Goal: Task Accomplishment & Management: Manage account settings

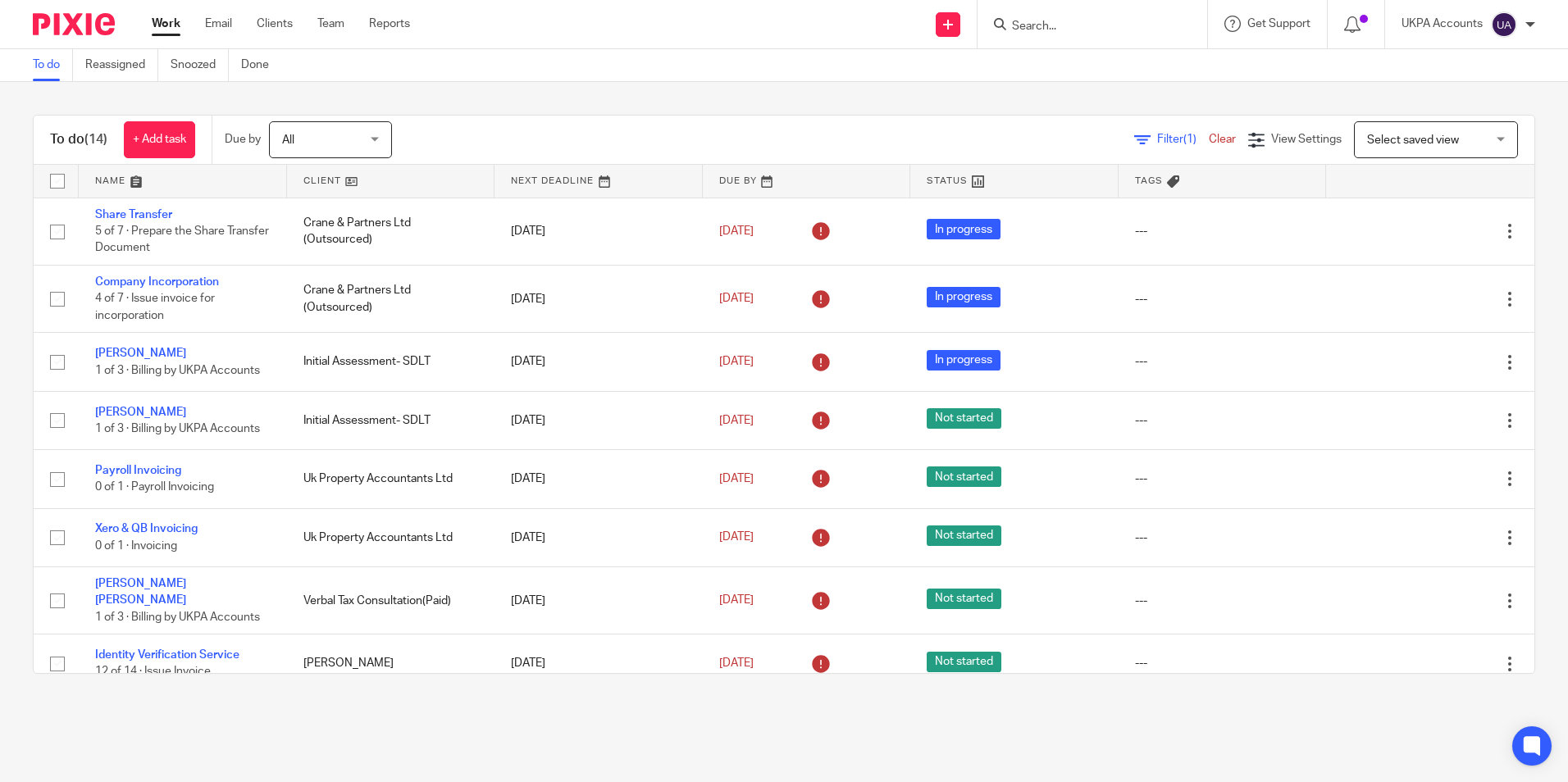
click at [56, 69] on link "To do" at bounding box center [53, 65] width 40 height 32
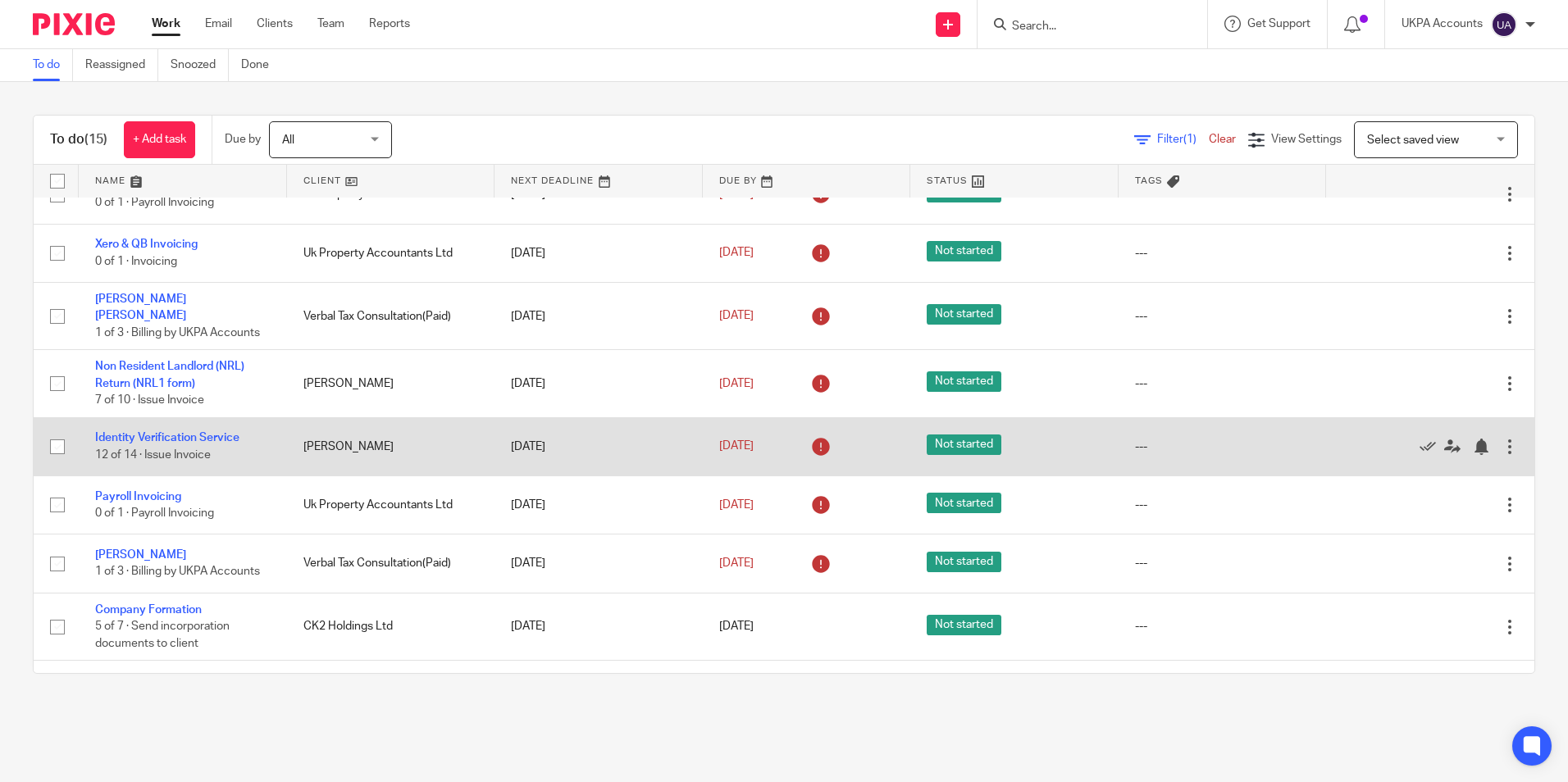
scroll to position [274, 0]
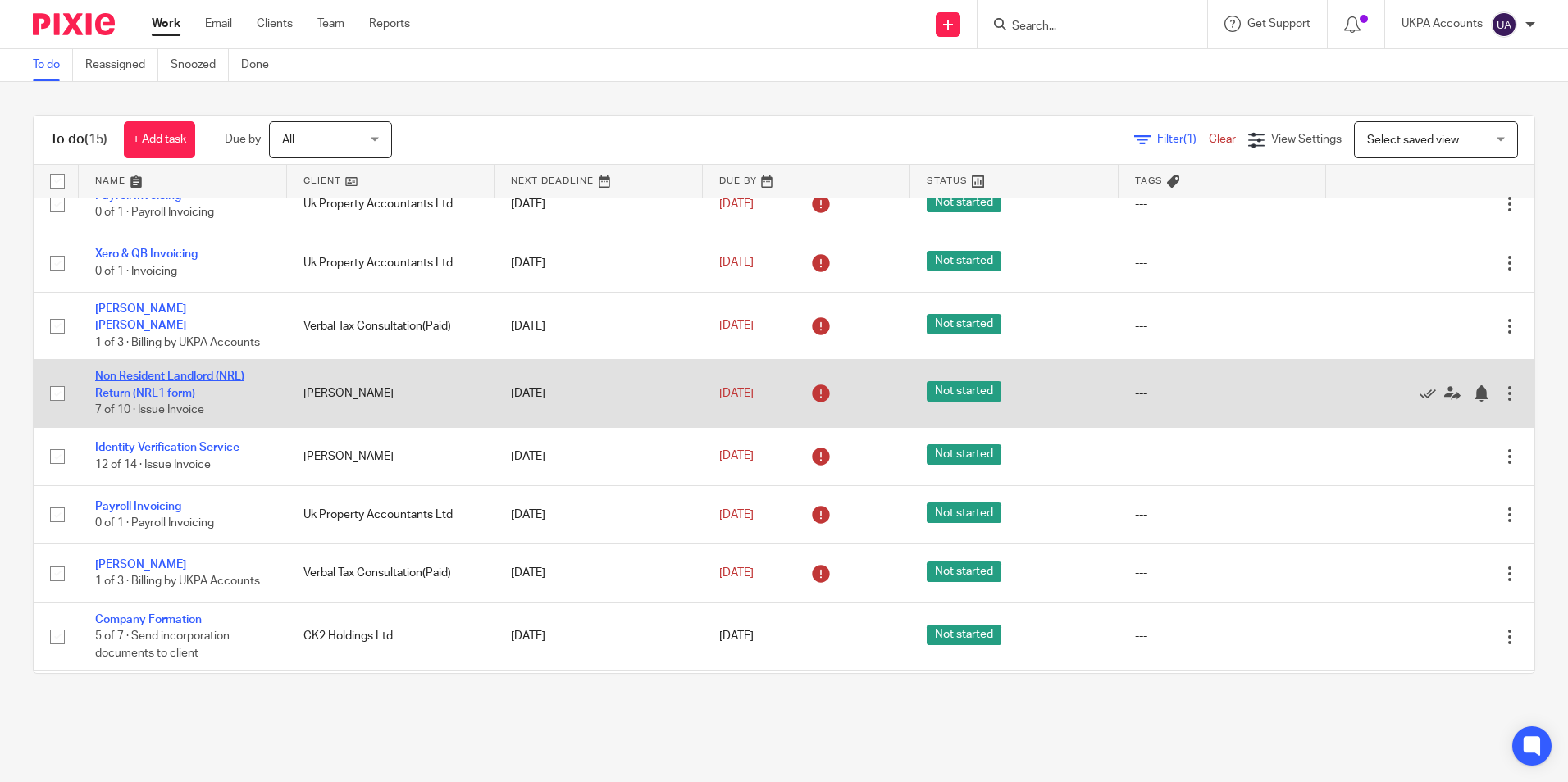
click at [219, 371] on link "Non Resident Landlord (NRL) Return (NRL1 form)" at bounding box center [170, 384] width 149 height 28
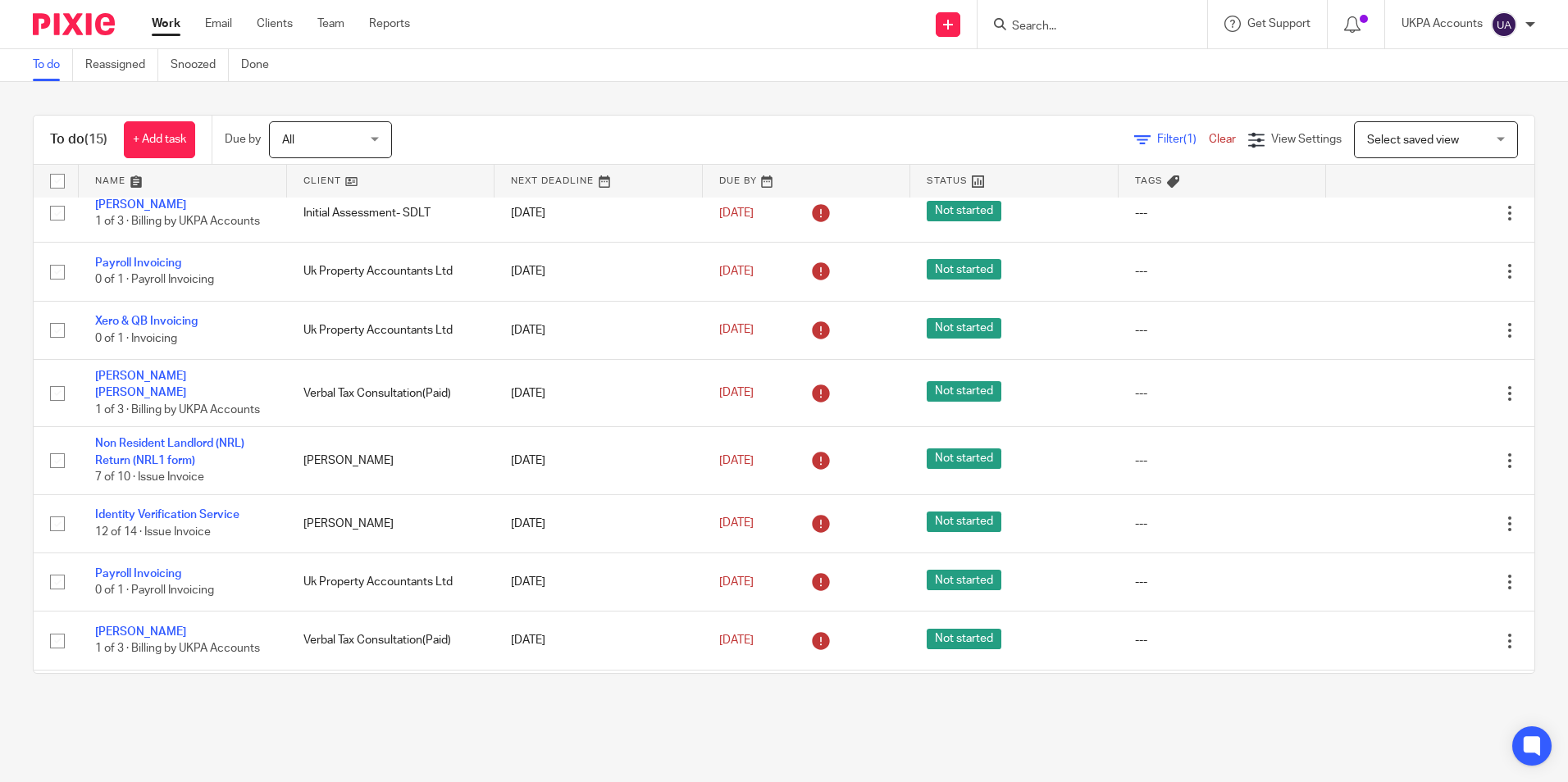
scroll to position [192, 0]
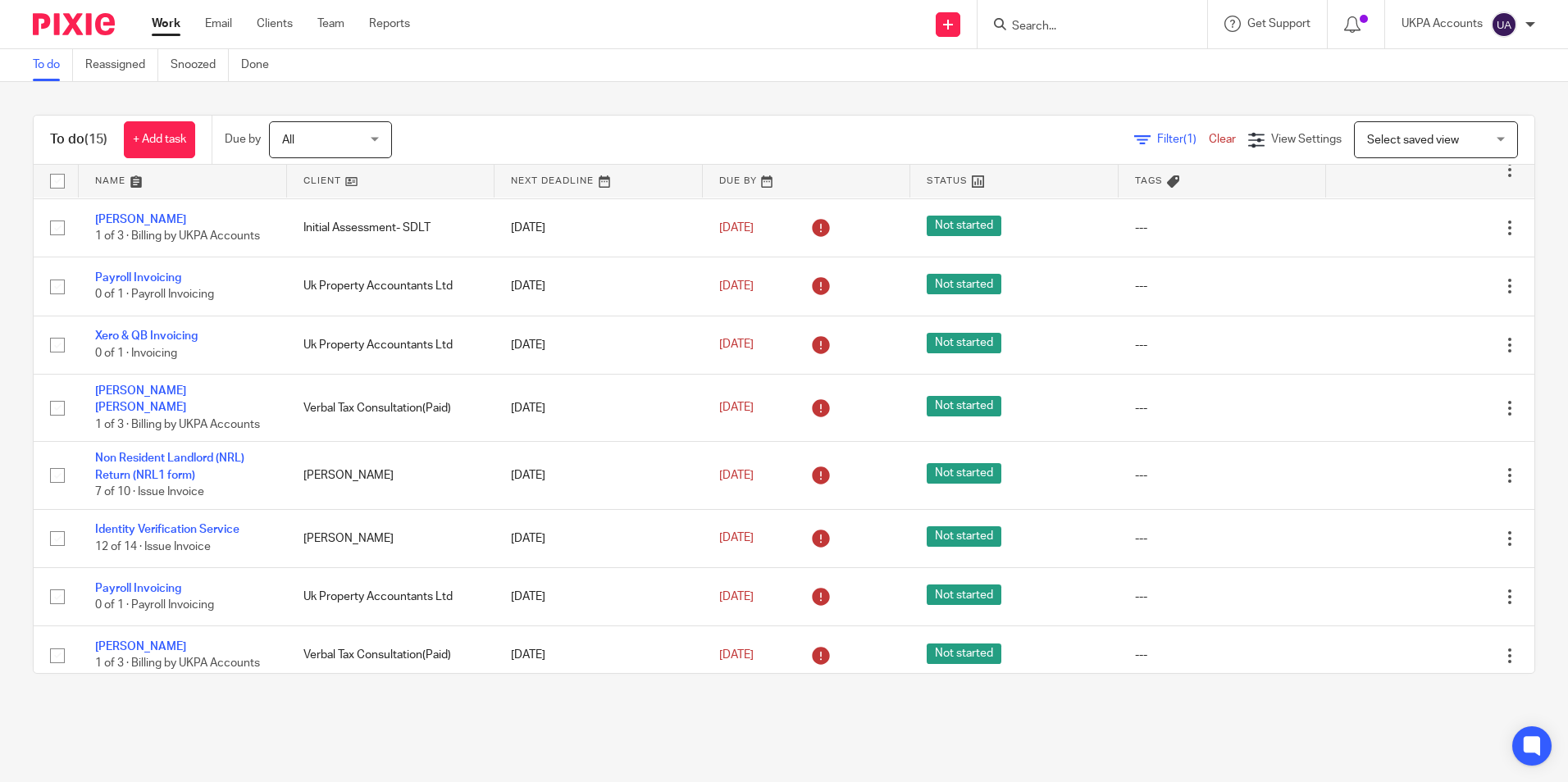
drag, startPoint x: 43, startPoint y: 59, endPoint x: 90, endPoint y: 46, distance: 48.8
click at [44, 59] on link "To do" at bounding box center [53, 65] width 40 height 32
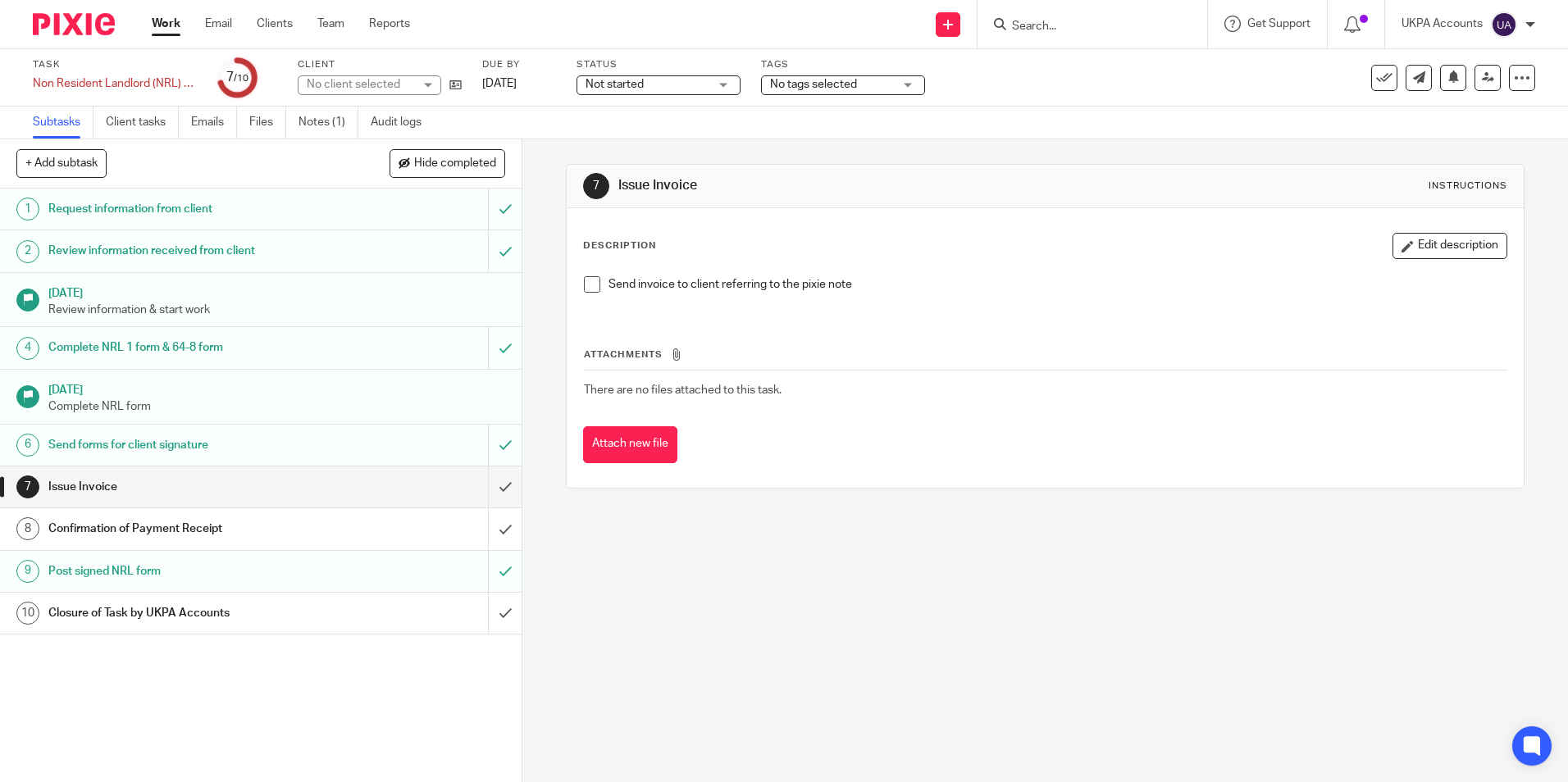
click at [324, 119] on link "Notes (1)" at bounding box center [329, 122] width 60 height 32
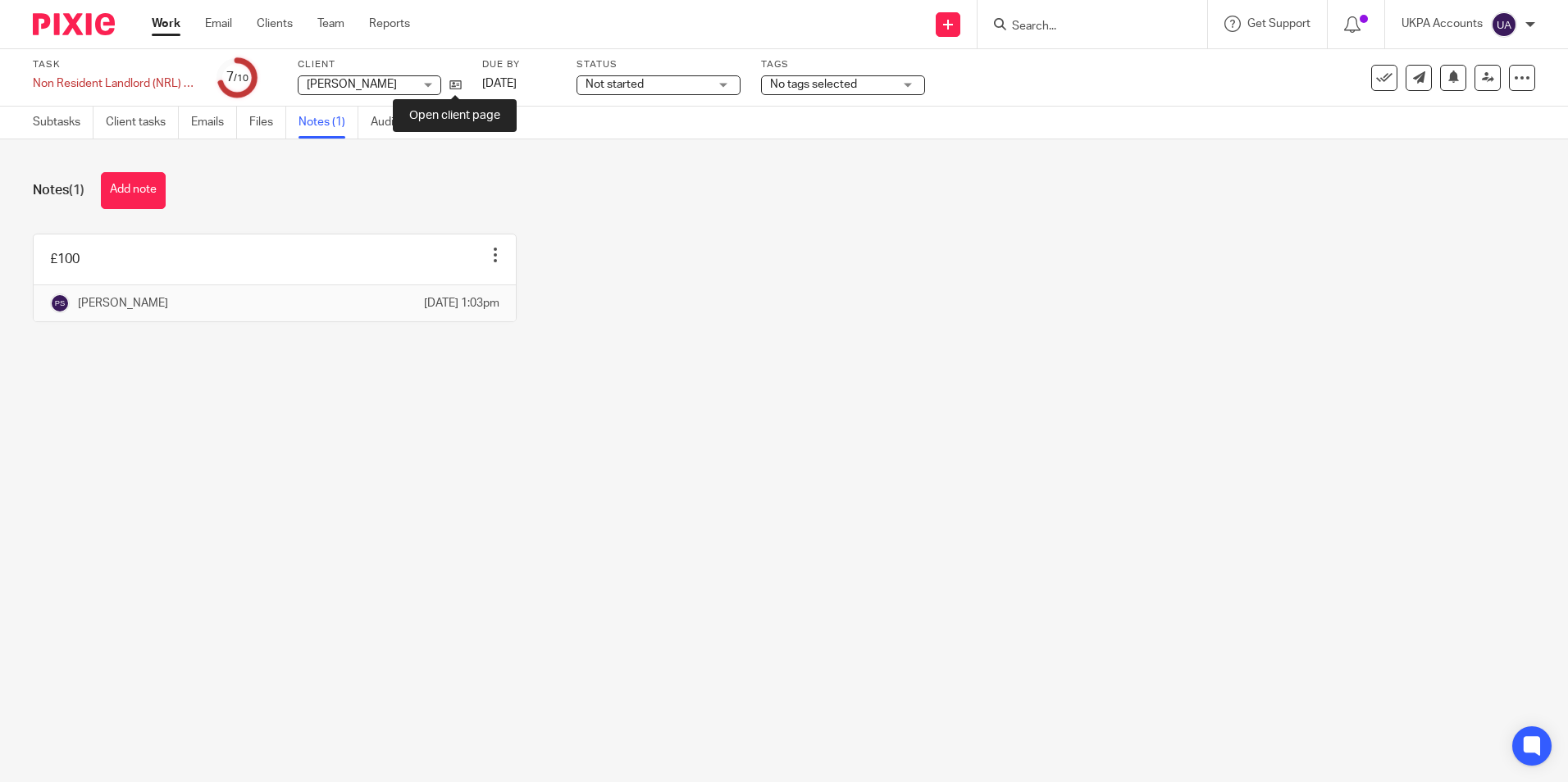
drag, startPoint x: 457, startPoint y: 85, endPoint x: 457, endPoint y: 6, distance: 79.0
click at [457, 85] on icon at bounding box center [455, 84] width 13 height 13
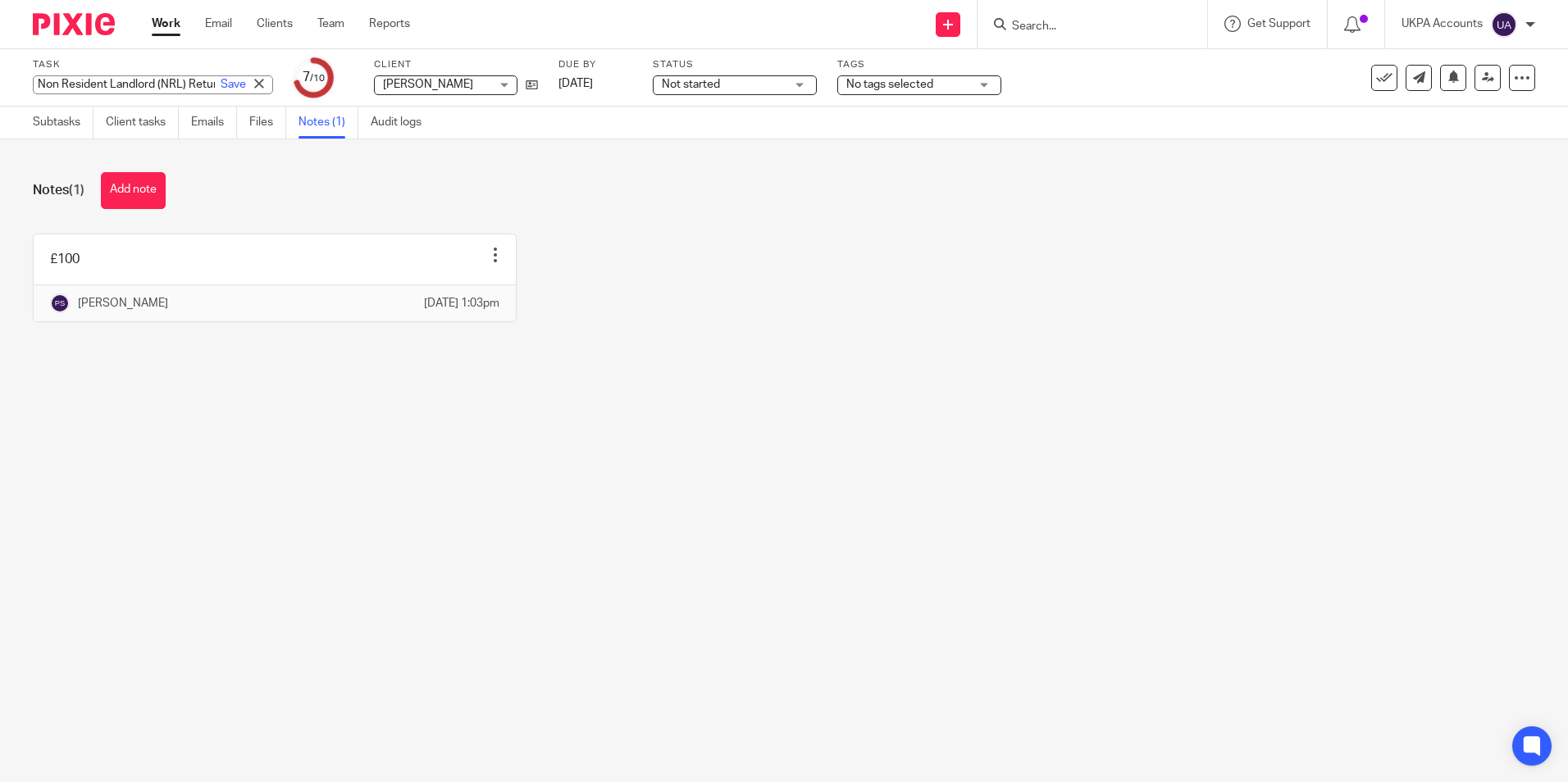
click at [141, 89] on div "Non Resident Landlord (NRL) Return (NRL1 form) Save Non Resident Landlord (NRL)…" at bounding box center [152, 84] width 240 height 19
click at [817, 325] on div "£100 Edit note Delete note Priya Shakya 14 Oct 2025 1:03pm" at bounding box center [771, 289] width 1528 height 113
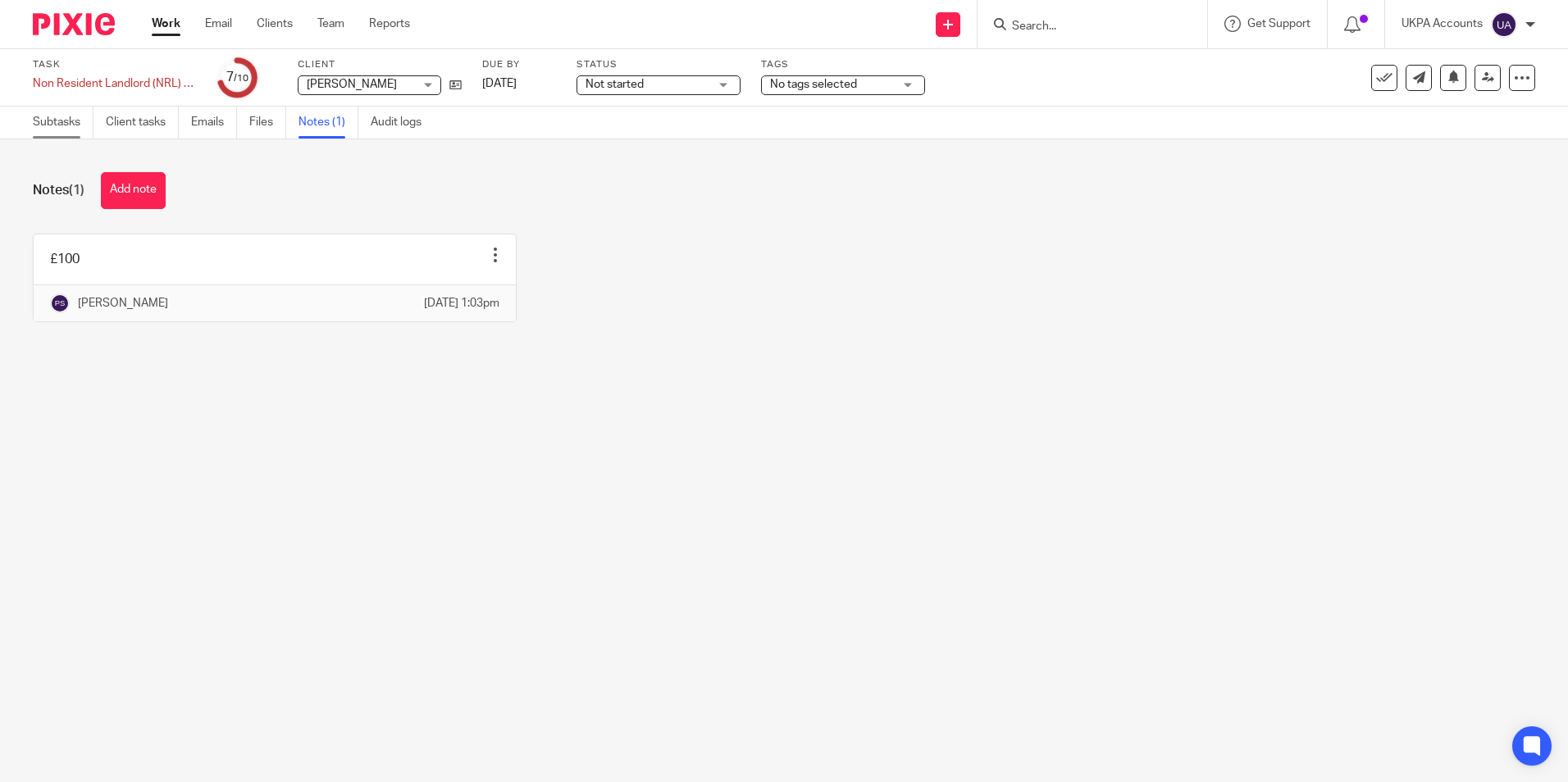
click at [61, 122] on link "Subtasks" at bounding box center [63, 122] width 61 height 32
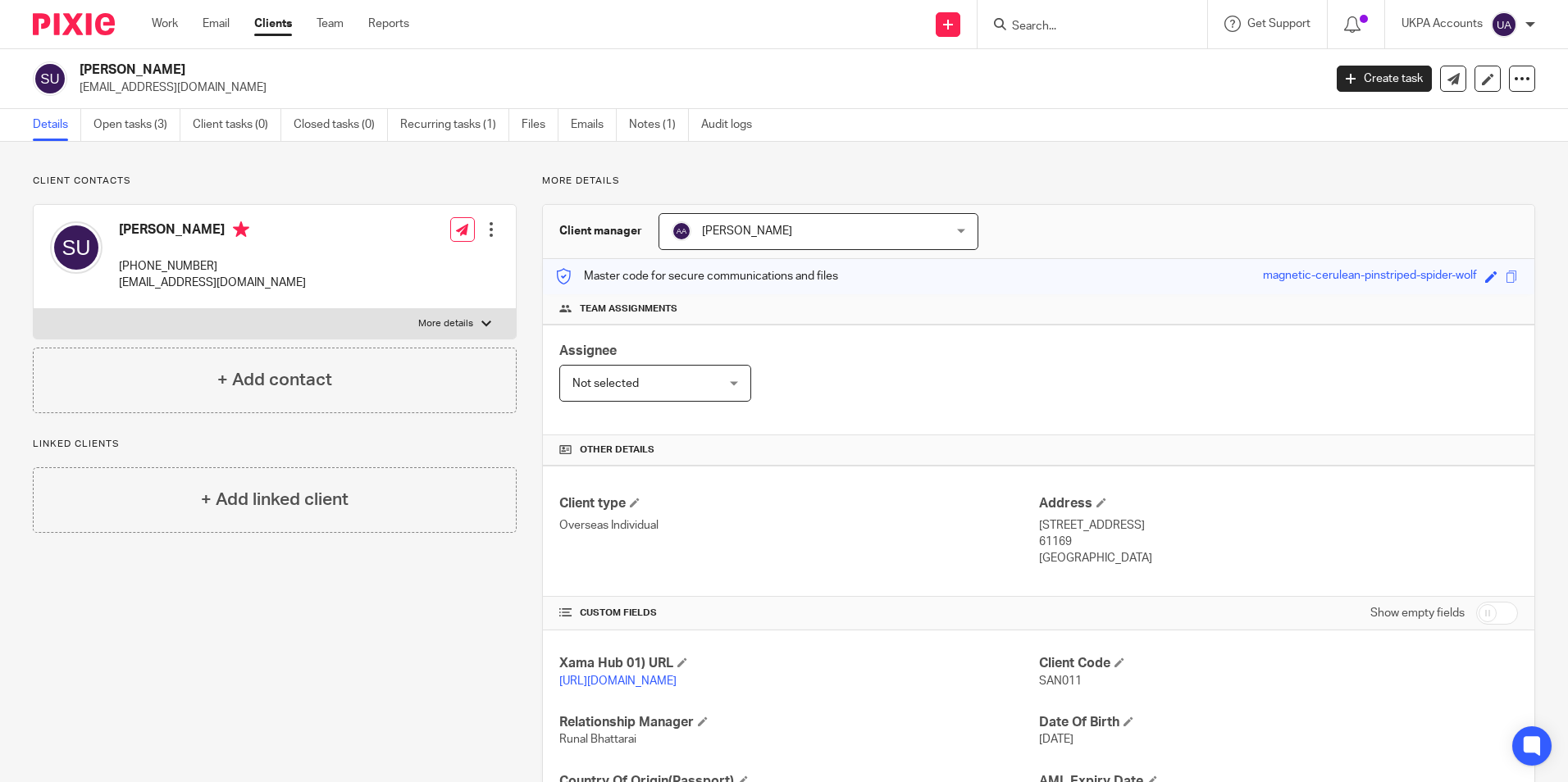
drag, startPoint x: 76, startPoint y: 66, endPoint x: 180, endPoint y: 66, distance: 104.0
click at [180, 66] on div "Sanal Ushanov sanalushanov1970@gmail.com" at bounding box center [672, 78] width 1279 height 34
copy h2 "[PERSON_NAME]"
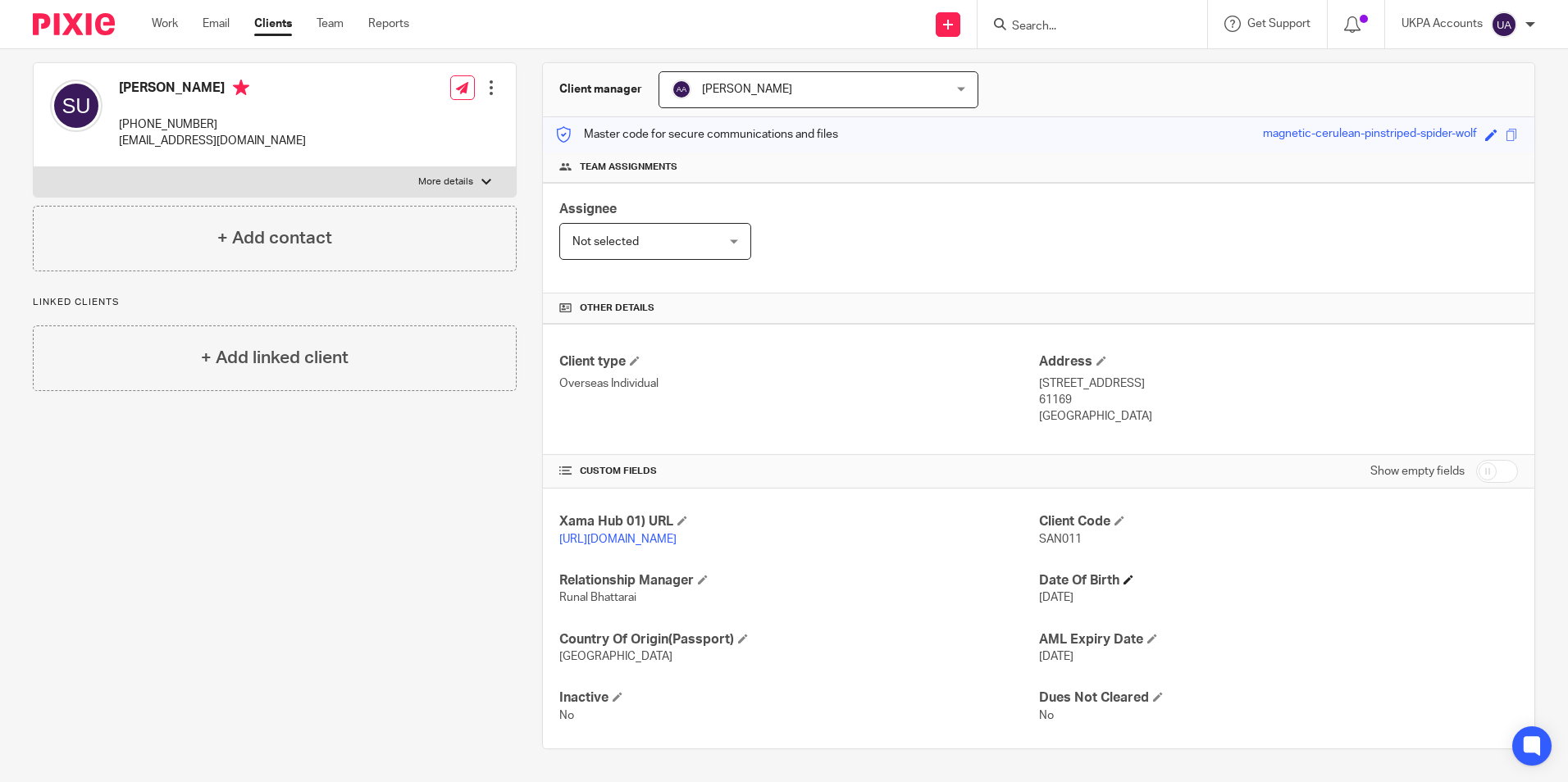
scroll to position [159, 0]
drag, startPoint x: 1032, startPoint y: 520, endPoint x: 1076, endPoint y: 519, distance: 44.0
click at [1076, 531] on p "SAN011" at bounding box center [1278, 539] width 479 height 17
copy span "SAN011"
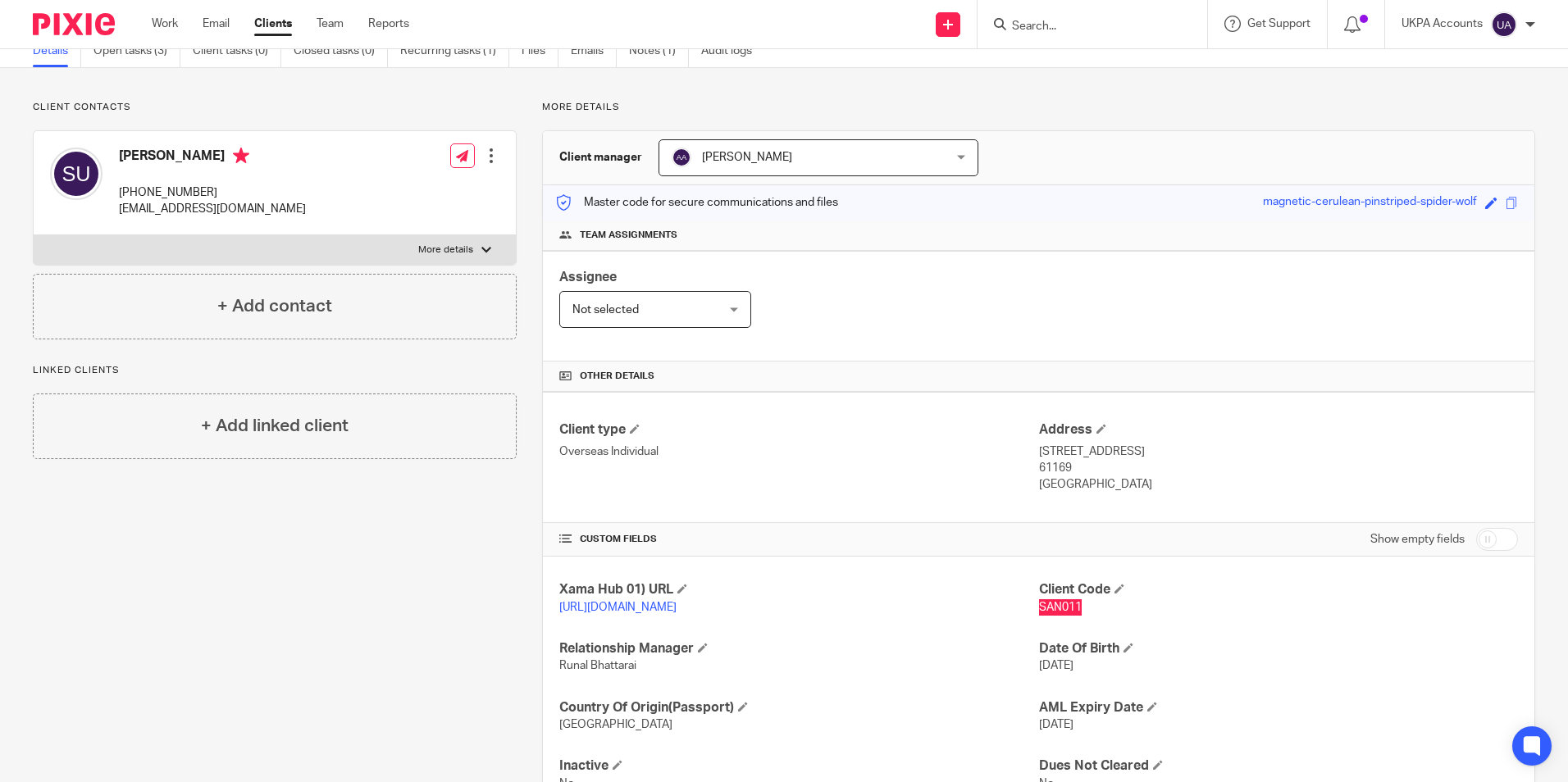
scroll to position [0, 0]
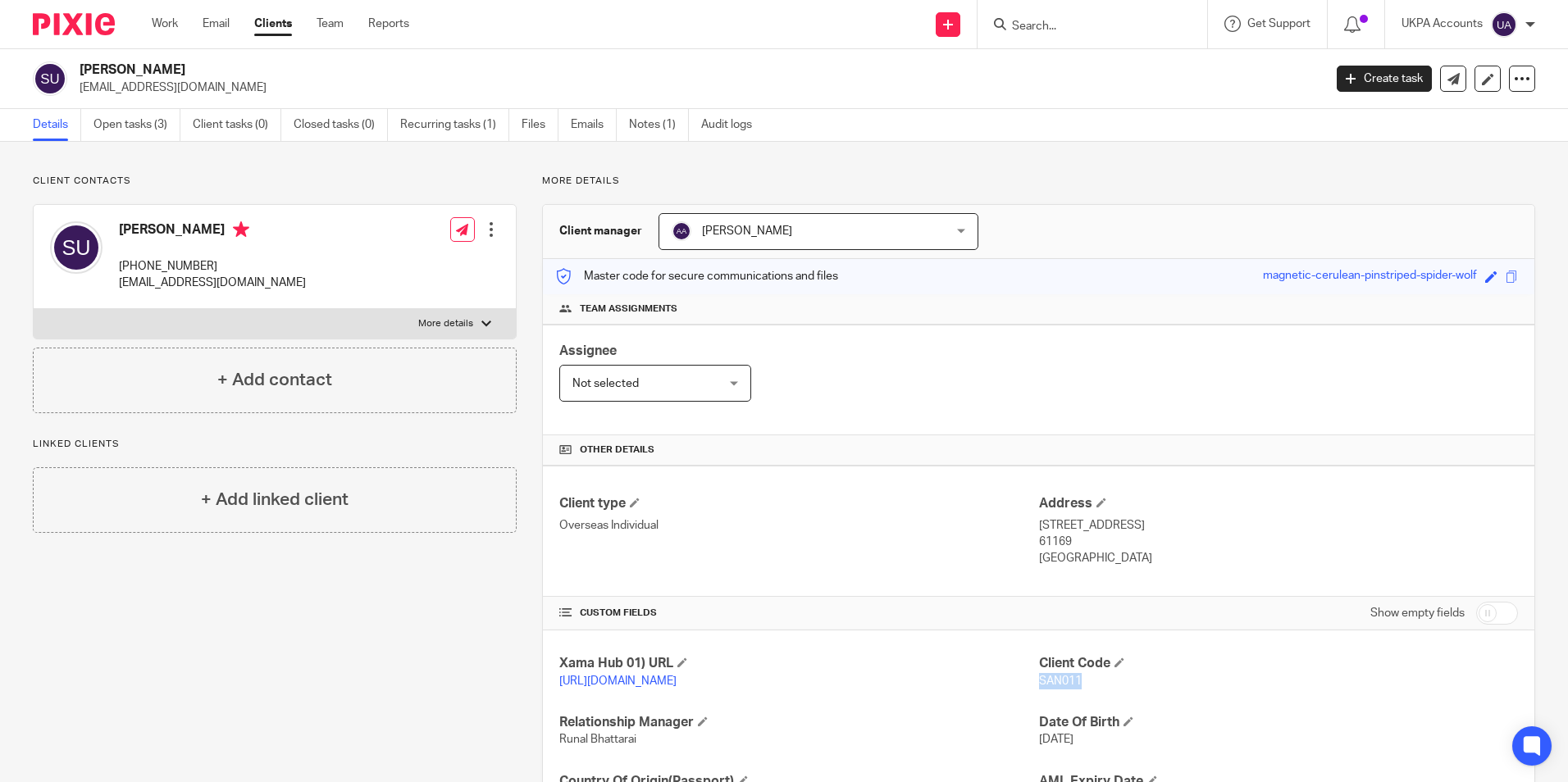
drag, startPoint x: 80, startPoint y: 88, endPoint x: 277, endPoint y: 89, distance: 197.0
click at [277, 89] on p "sanalushanov1970@gmail.com" at bounding box center [695, 88] width 1232 height 17
copy p "sanalushanov1970@gmail.com"
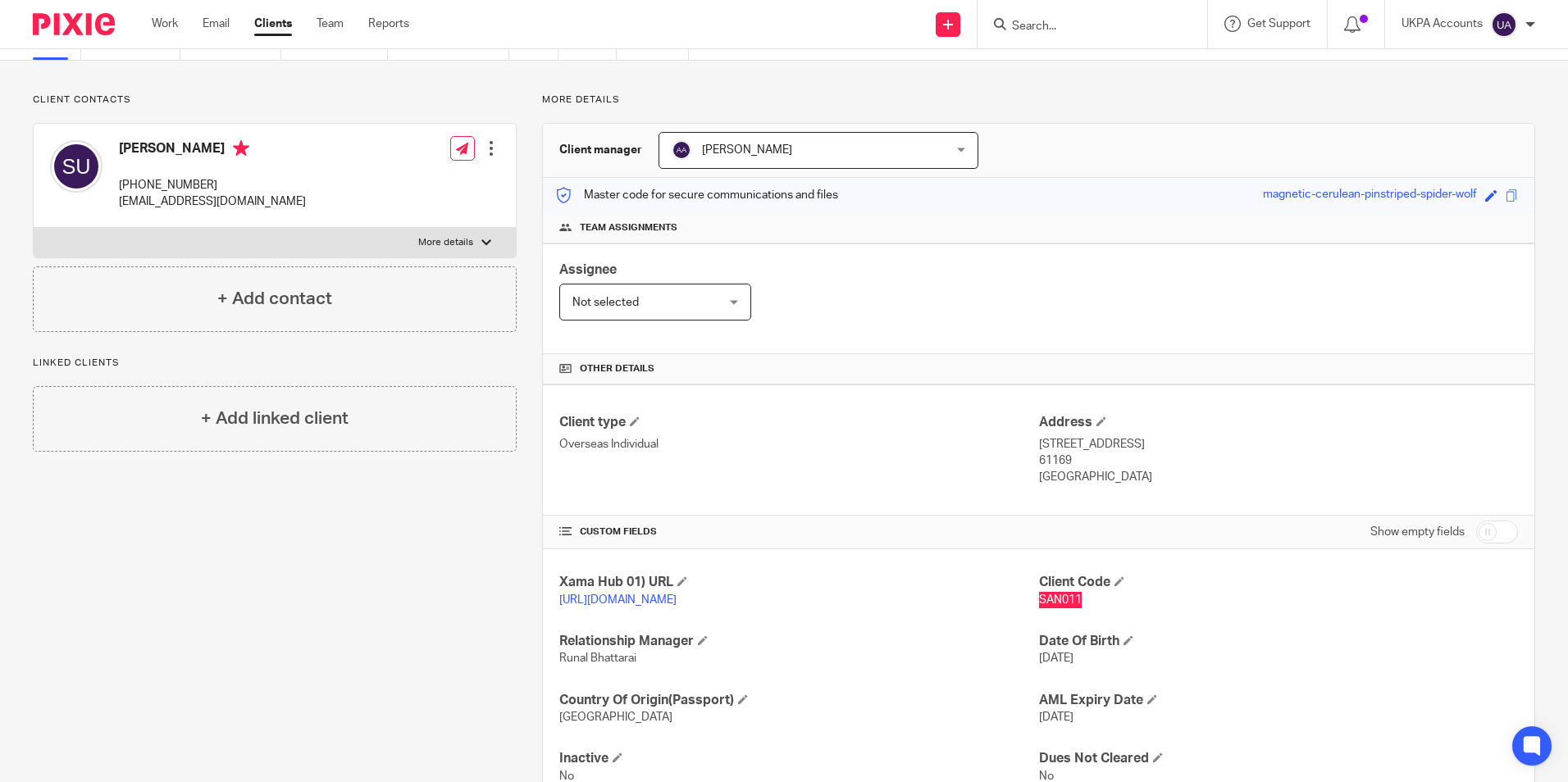
scroll to position [82, 0]
drag, startPoint x: 119, startPoint y: 183, endPoint x: 244, endPoint y: 182, distance: 125.0
click at [244, 182] on p "+44 747 873 1164" at bounding box center [212, 185] width 187 height 17
copy p "+44 747 873 1164"
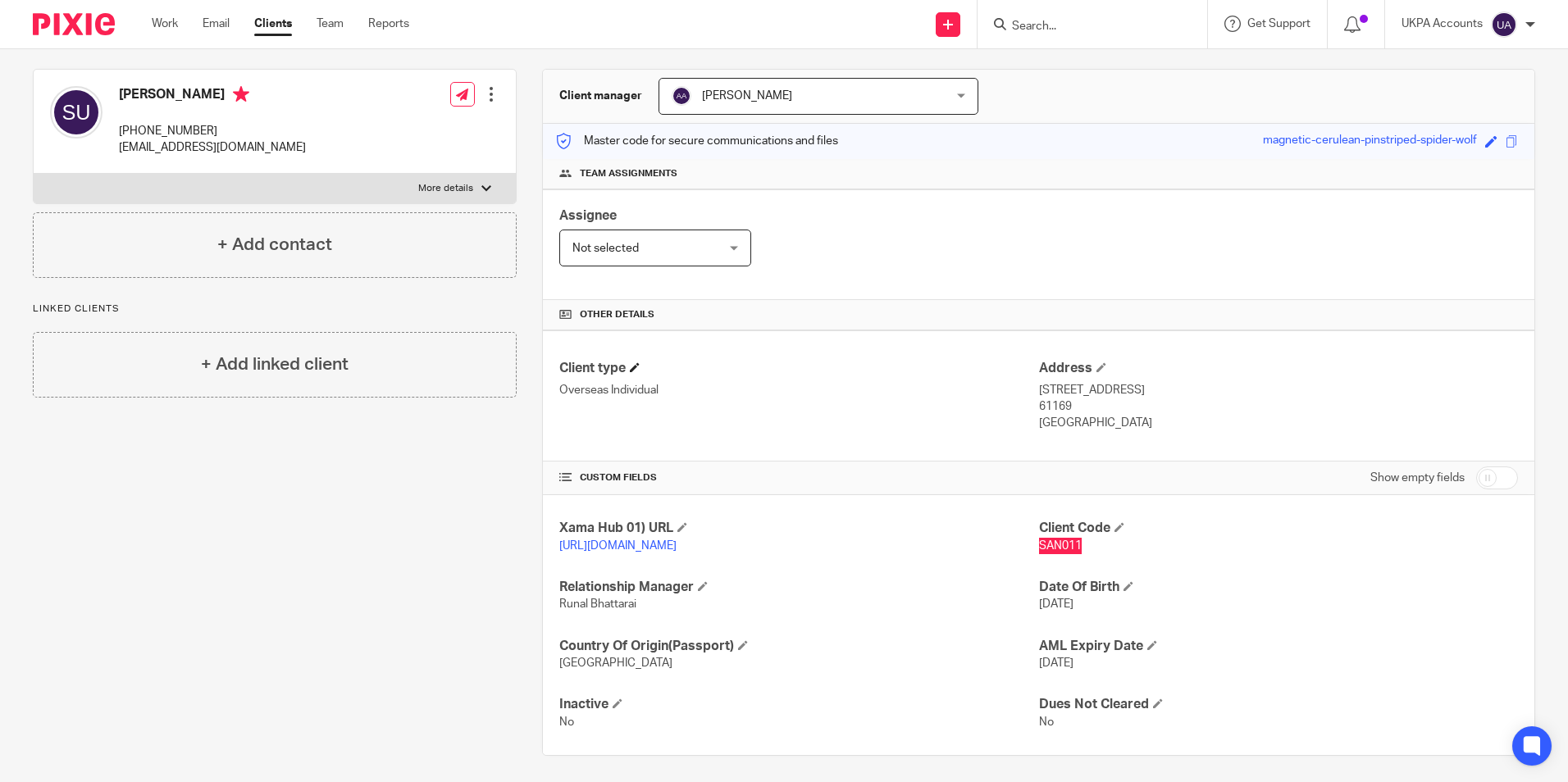
scroll to position [159, 0]
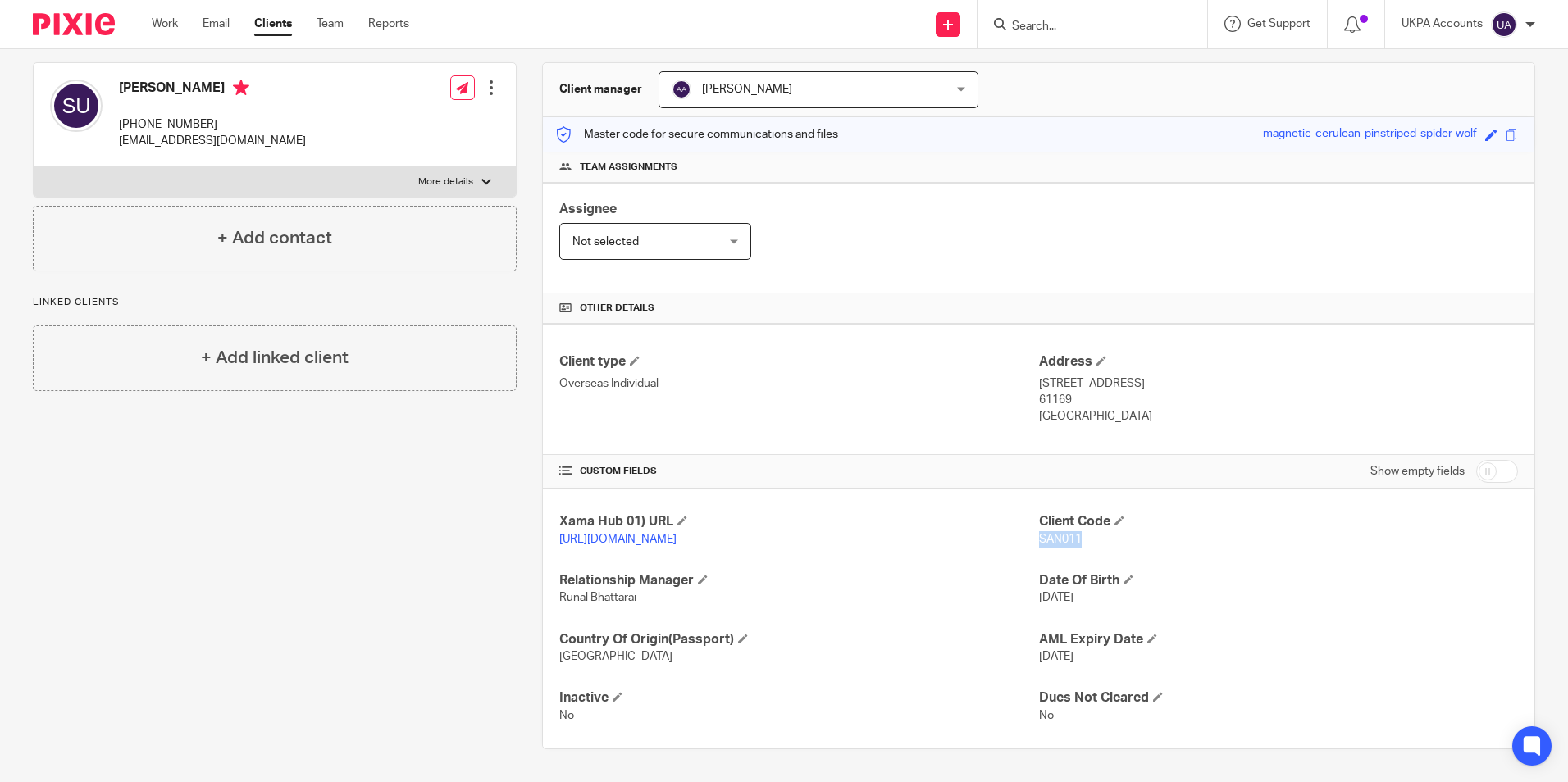
drag, startPoint x: 1033, startPoint y: 361, endPoint x: 1122, endPoint y: 369, distance: 89.4
click at [1122, 376] on p "Hospitalgasse 8 A, Friedberg" at bounding box center [1278, 384] width 479 height 17
copy p "Hospitalgasse 8 A"
drag, startPoint x: 1128, startPoint y: 363, endPoint x: 1186, endPoint y: 368, distance: 58.2
click at [1186, 376] on p "Hospitalgasse 8 A, Friedberg" at bounding box center [1278, 384] width 479 height 17
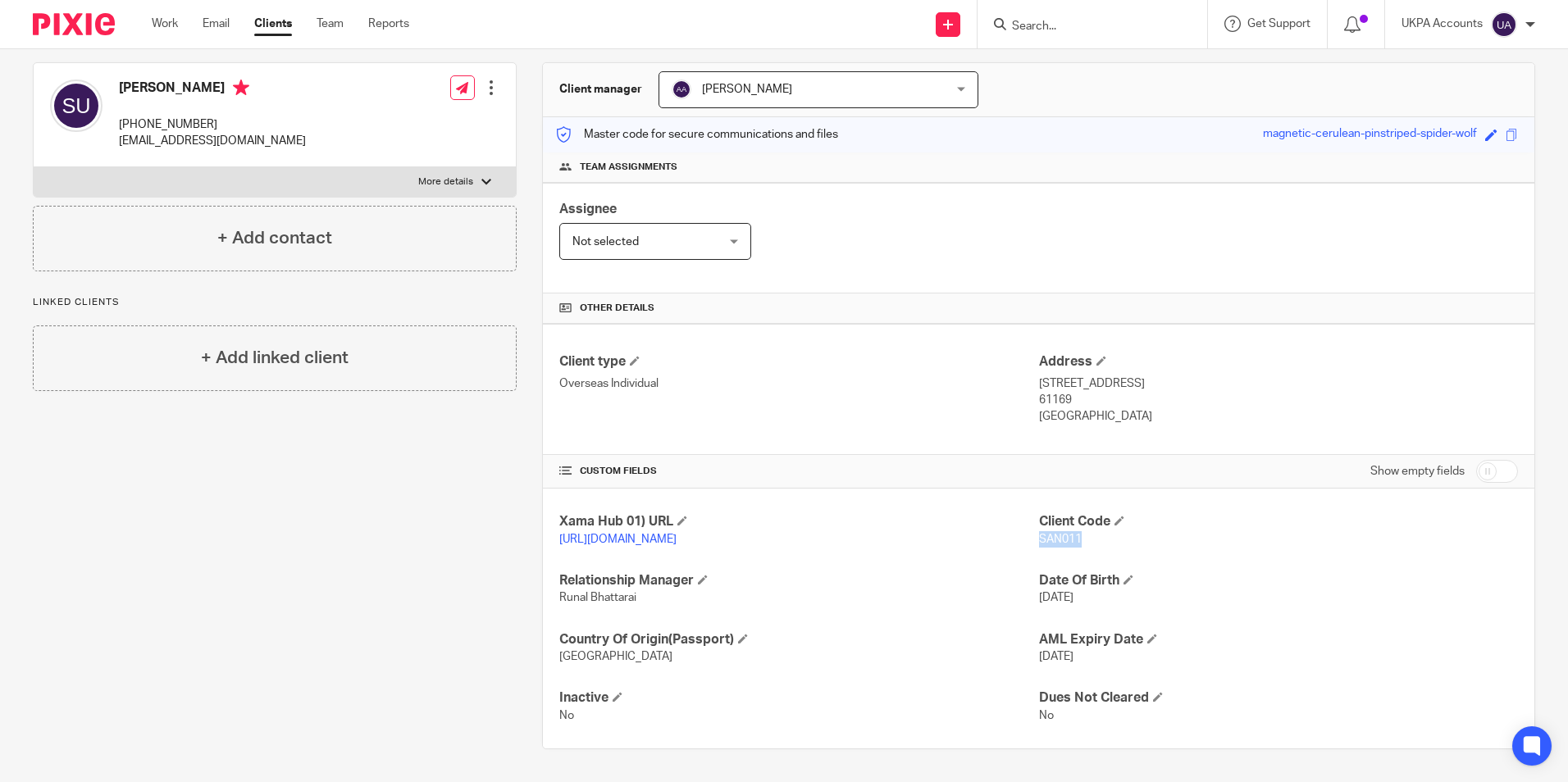
copy p "Friedberg"
drag, startPoint x: 1027, startPoint y: 381, endPoint x: 1067, endPoint y: 384, distance: 40.1
click at [1067, 384] on div "Client type Overseas Individual Address Hospitalgasse 8 A, Friedberg 61169 Germ…" at bounding box center [1038, 389] width 992 height 131
drag, startPoint x: 1067, startPoint y: 384, endPoint x: 1099, endPoint y: 424, distance: 51.2
click at [1120, 433] on div "Client type Overseas Individual Address Hospitalgasse 8 A, Friedberg 61169 Germ…" at bounding box center [1038, 389] width 992 height 131
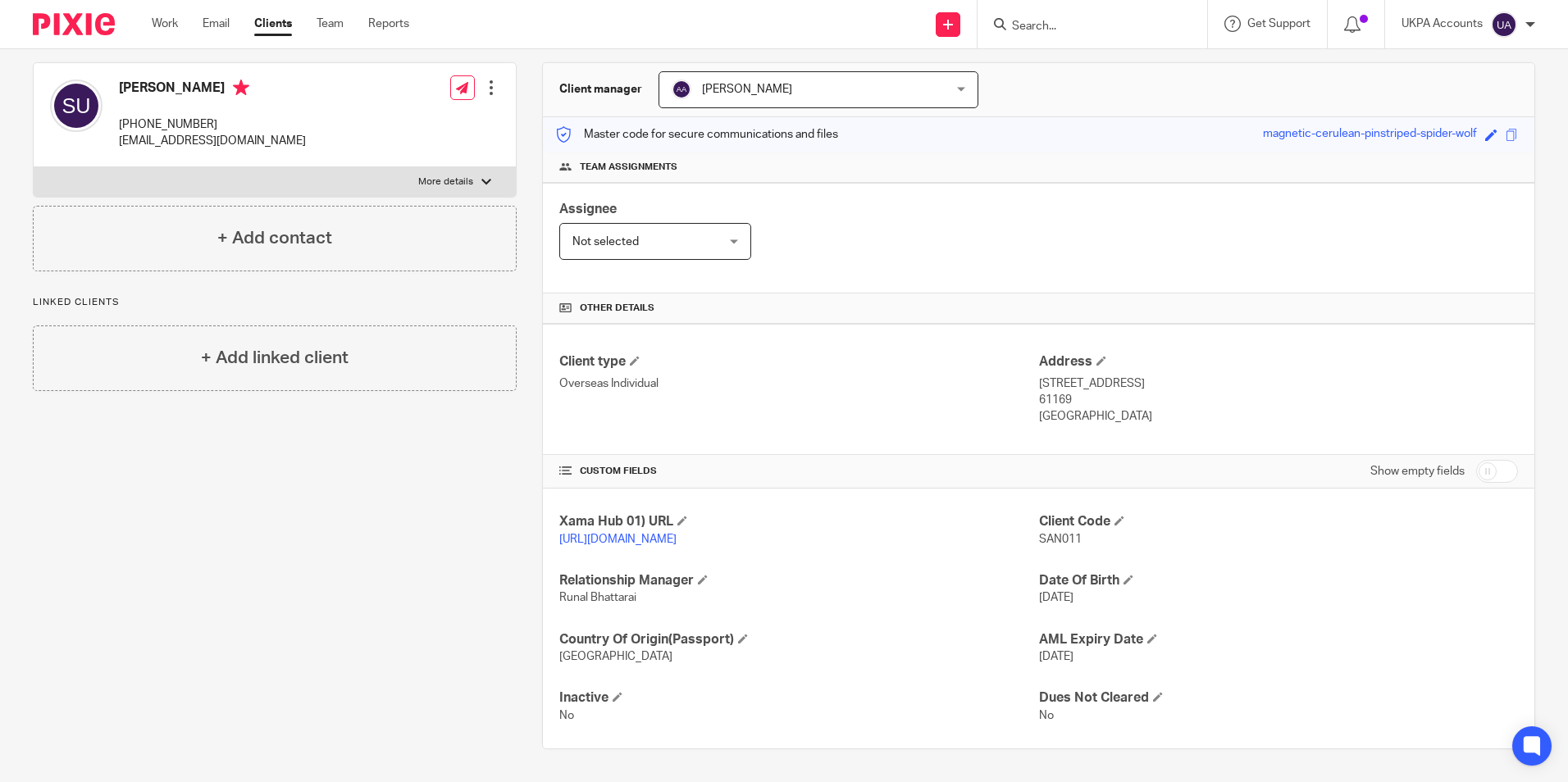
drag, startPoint x: 1035, startPoint y: 378, endPoint x: 1067, endPoint y: 378, distance: 32.0
click at [1067, 391] on p "61169" at bounding box center [1278, 400] width 479 height 17
click at [1070, 391] on p "61169" at bounding box center [1278, 400] width 479 height 17
copy p "61169"
drag, startPoint x: 1028, startPoint y: 396, endPoint x: 1092, endPoint y: 403, distance: 64.4
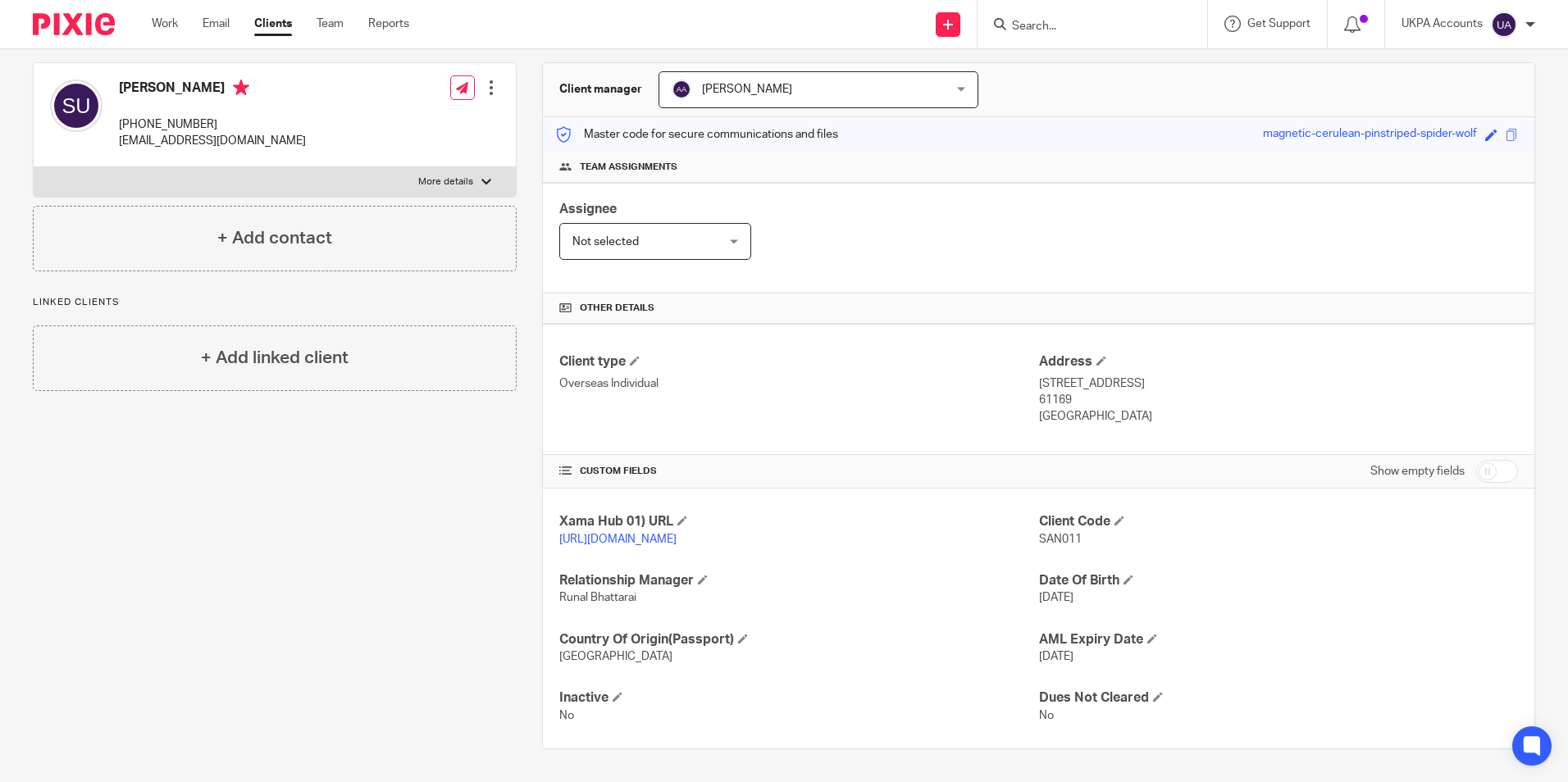
click at [1092, 403] on div "Client type Overseas Individual Address Hospitalgasse 8 A, Friedberg 61169 Germ…" at bounding box center [1038, 389] width 992 height 131
click at [1024, 411] on div "Client type Overseas Individual Address Hospitalgasse 8 A, Friedberg 61169 Germ…" at bounding box center [1038, 389] width 992 height 131
drag, startPoint x: 1038, startPoint y: 394, endPoint x: 1076, endPoint y: 396, distance: 38.1
click at [1076, 408] on p "Germany" at bounding box center [1278, 417] width 479 height 17
copy p "Germany"
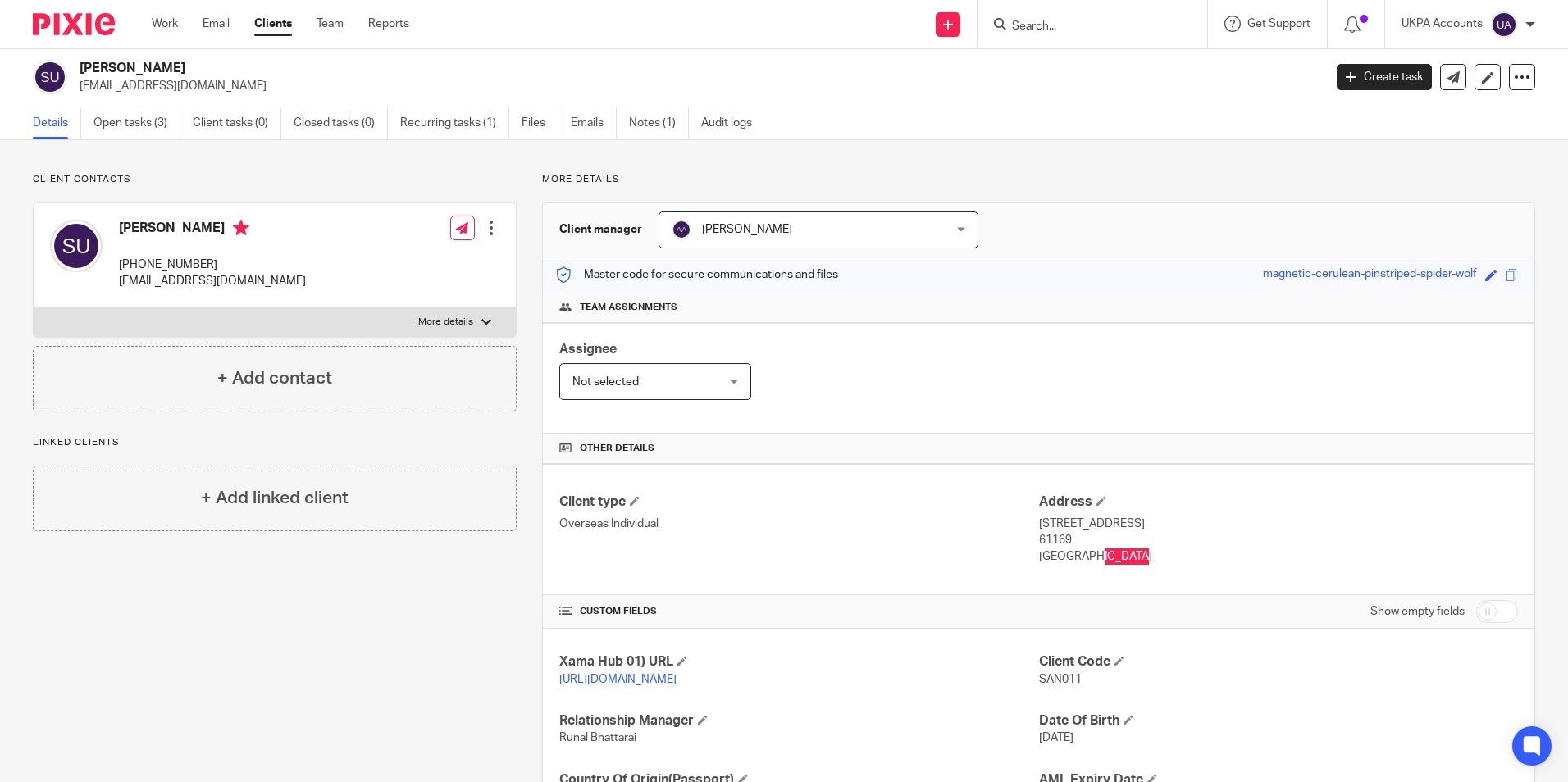
scroll to position [0, 0]
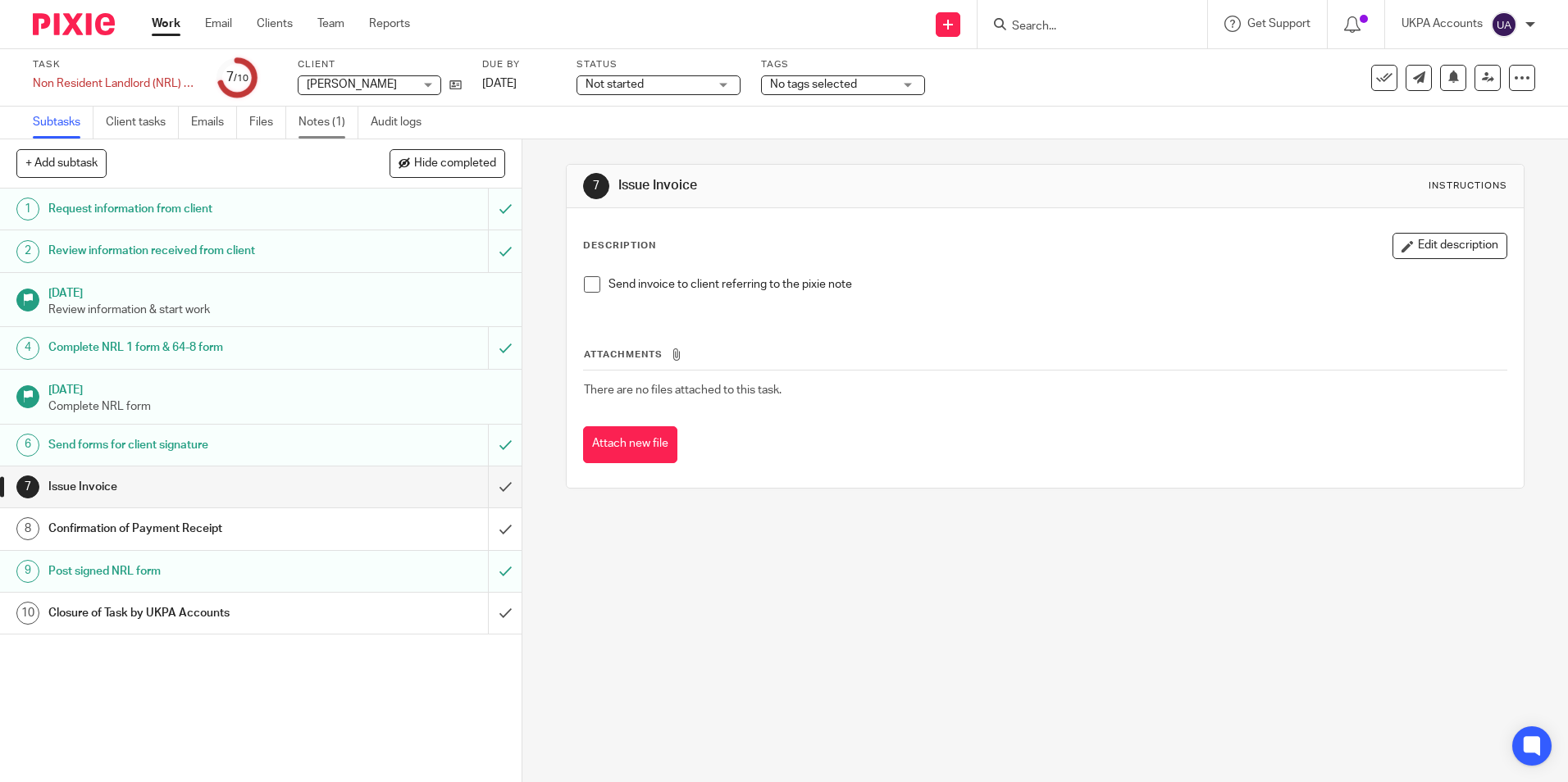
click at [339, 123] on link "Notes (1)" at bounding box center [329, 122] width 60 height 32
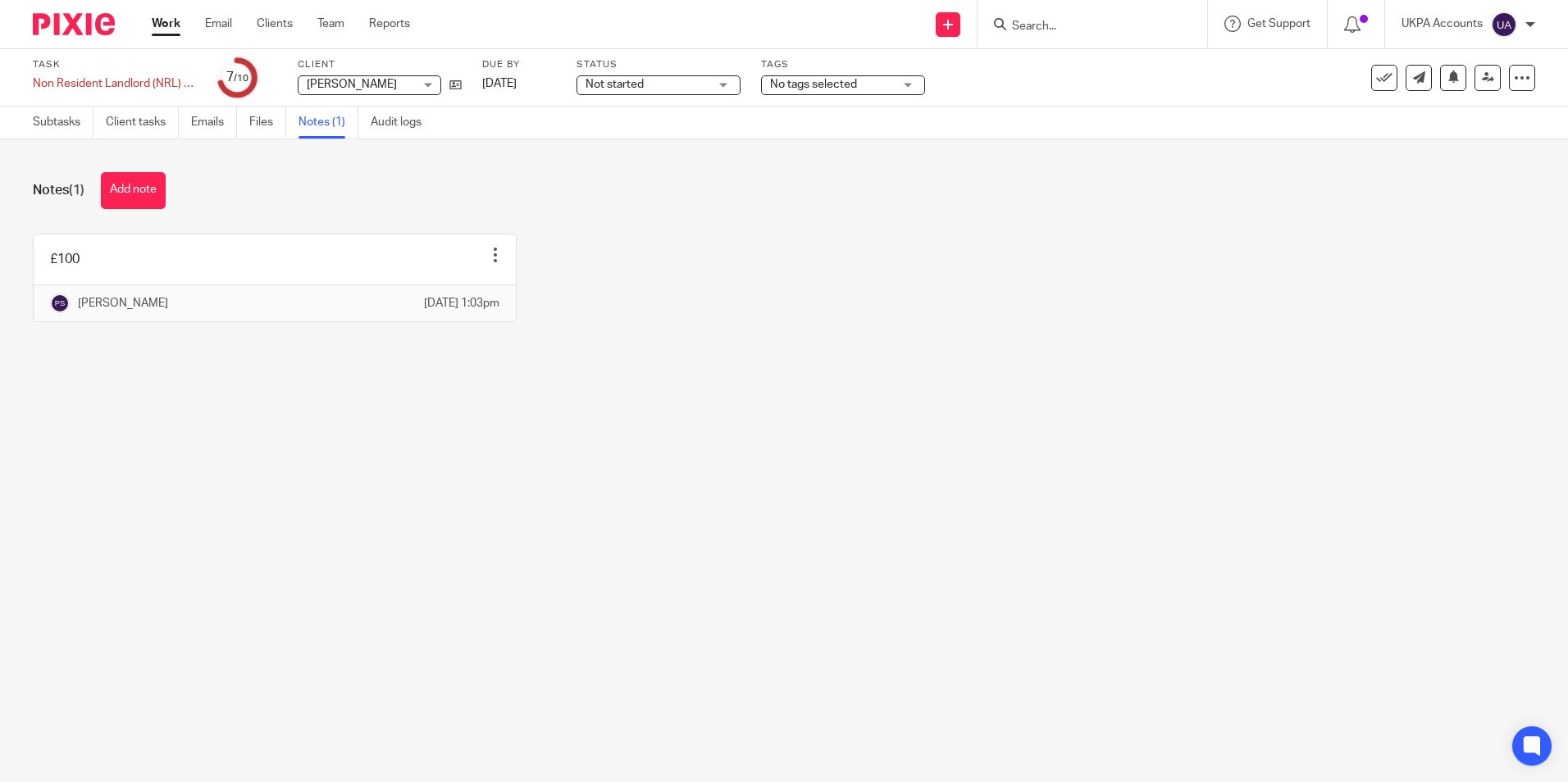
drag, startPoint x: 130, startPoint y: 192, endPoint x: 179, endPoint y: 194, distance: 49.0
click at [130, 192] on button "Add note" at bounding box center [133, 191] width 64 height 37
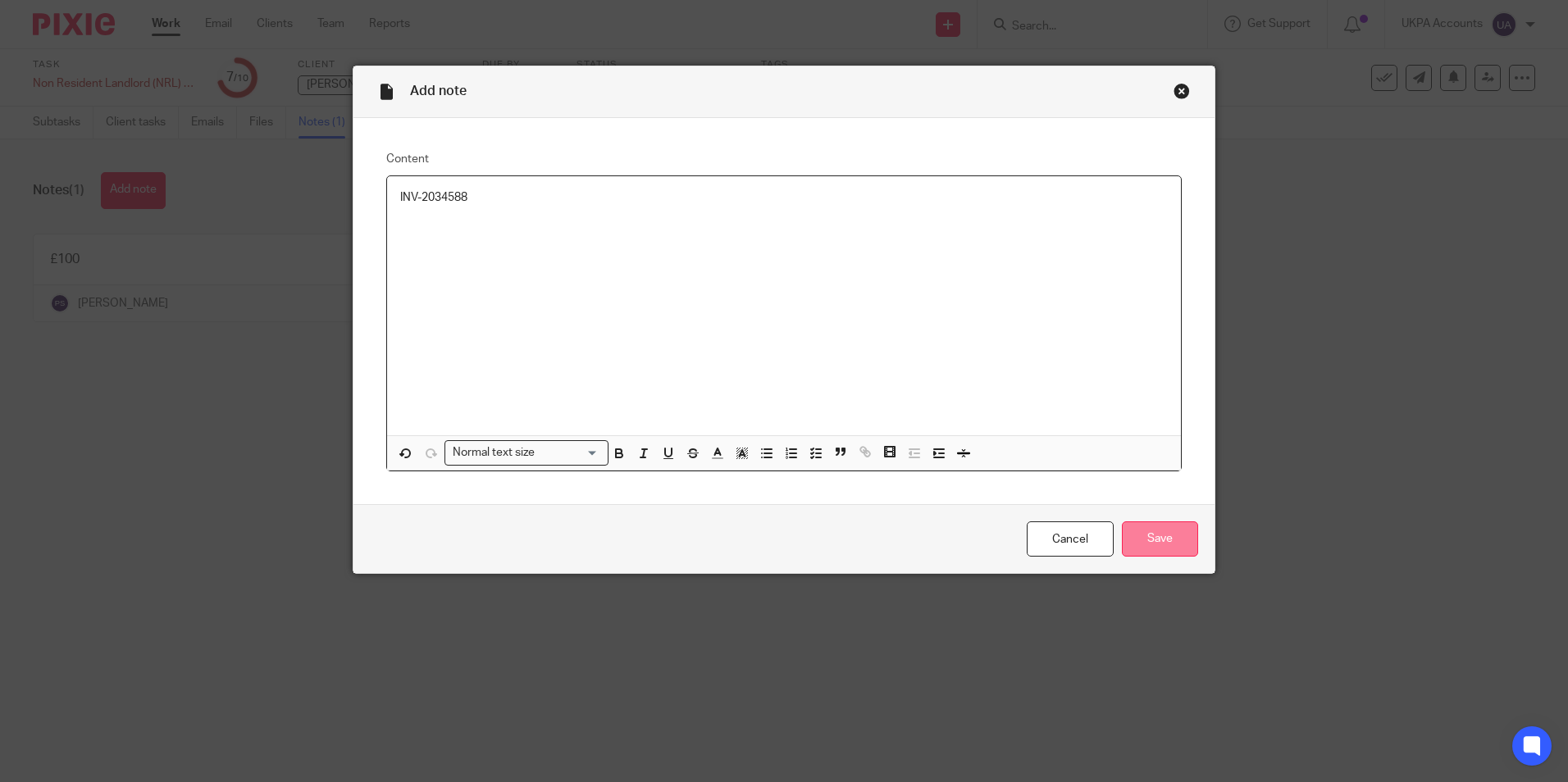
click at [1179, 536] on input "Save" at bounding box center [1160, 539] width 76 height 35
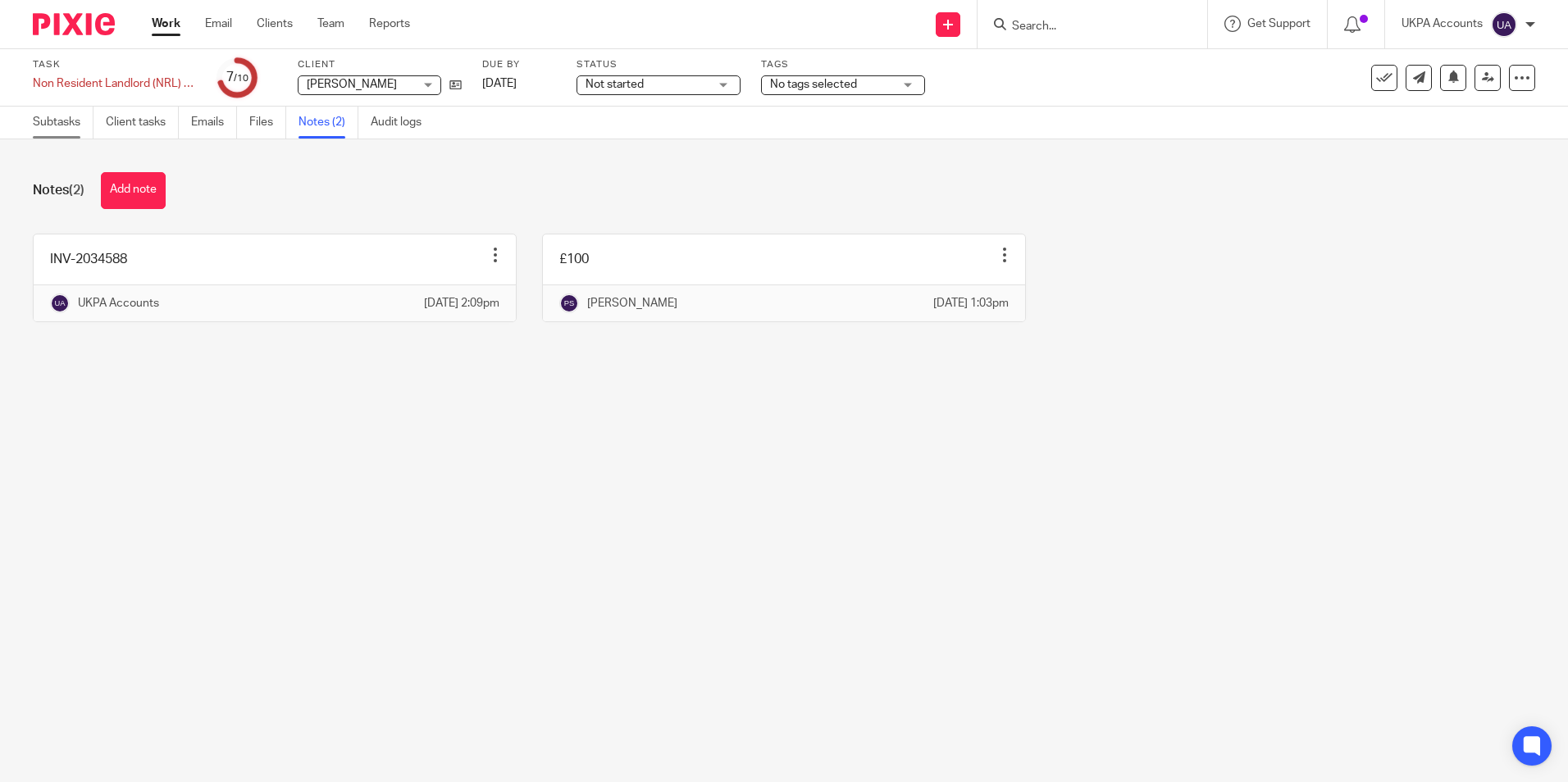
click at [64, 127] on link "Subtasks" at bounding box center [63, 122] width 61 height 32
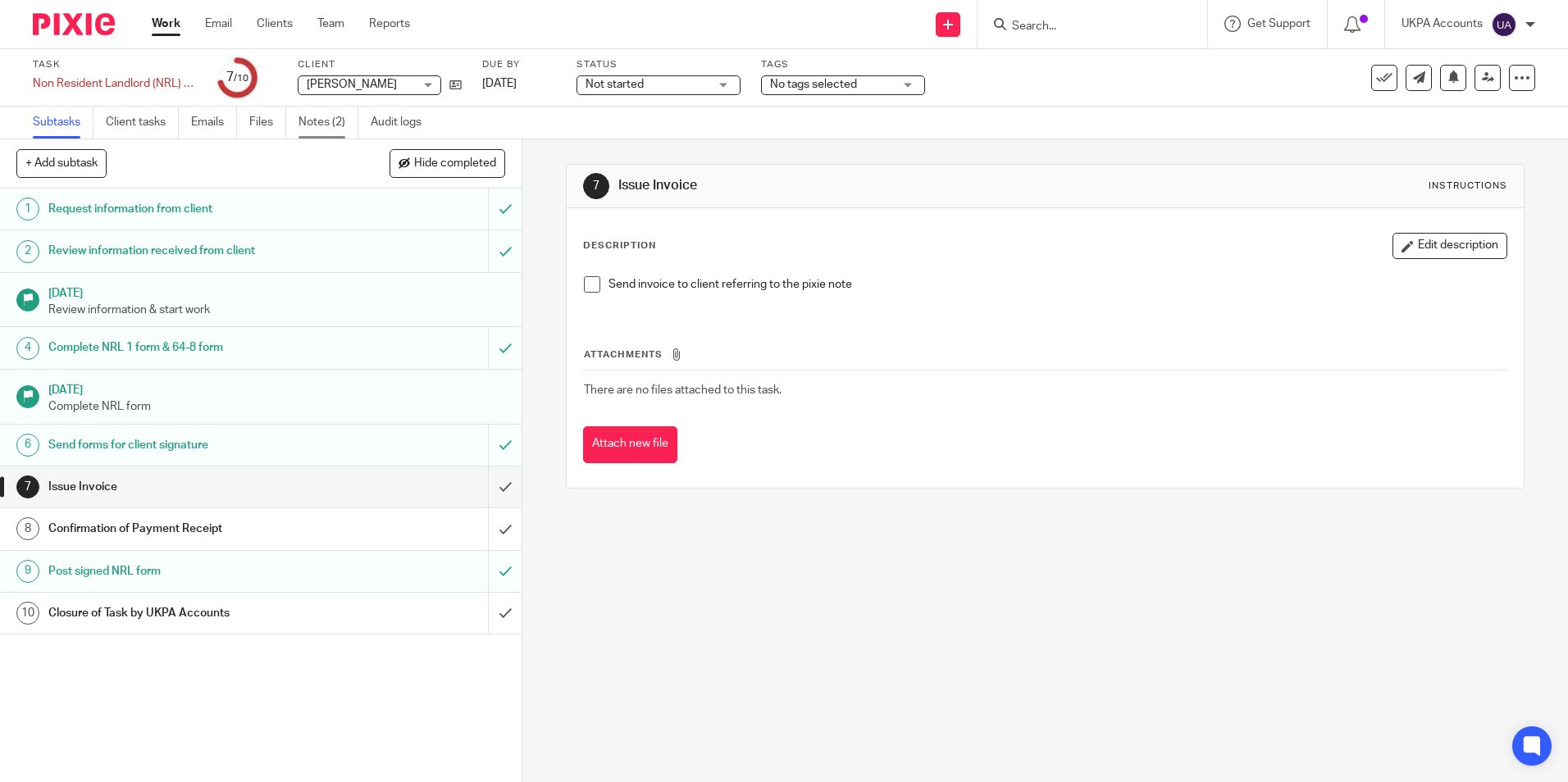
click at [321, 125] on link "Notes (2)" at bounding box center [329, 122] width 60 height 32
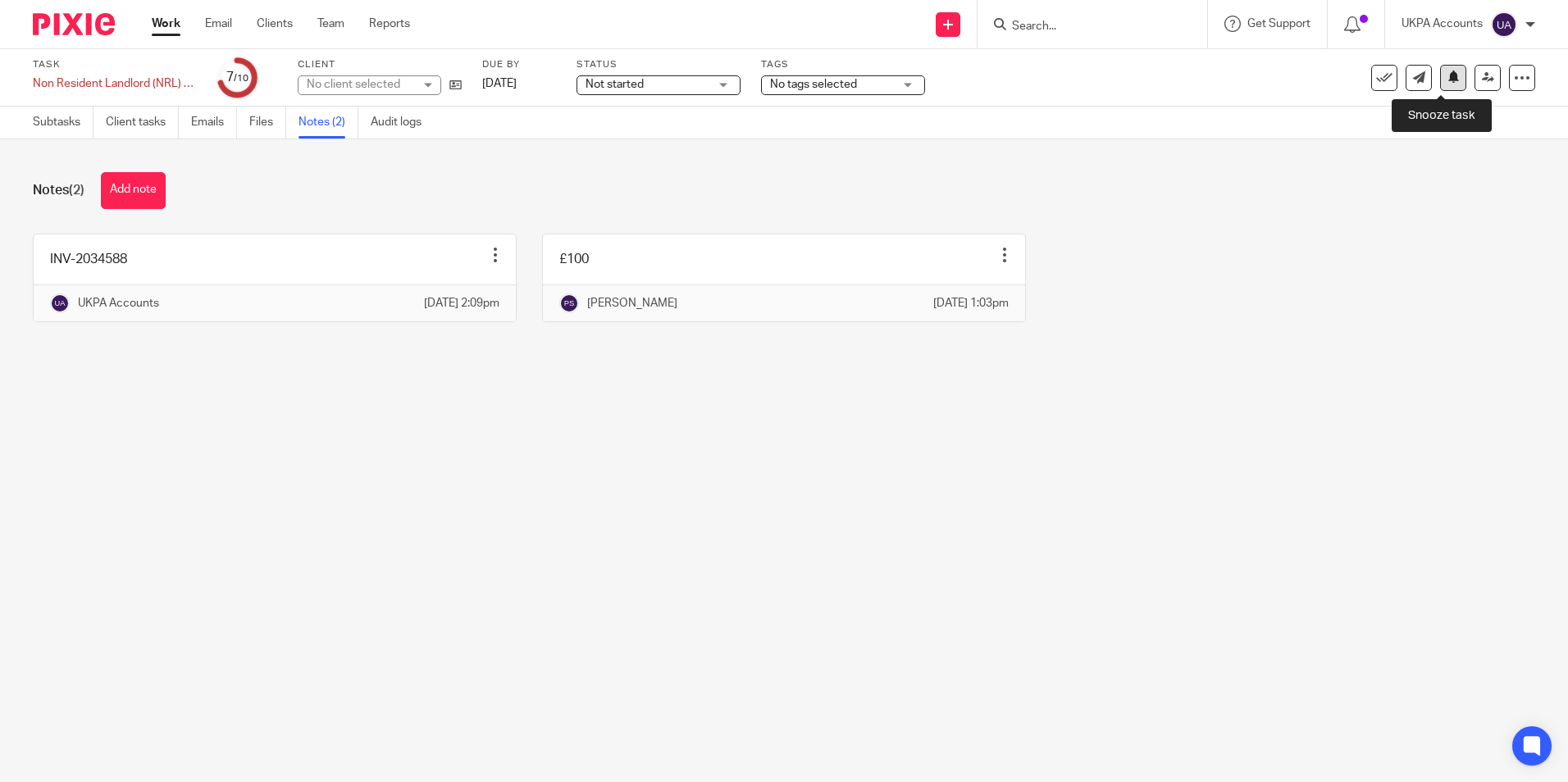
click at [1448, 74] on button at bounding box center [1453, 77] width 26 height 26
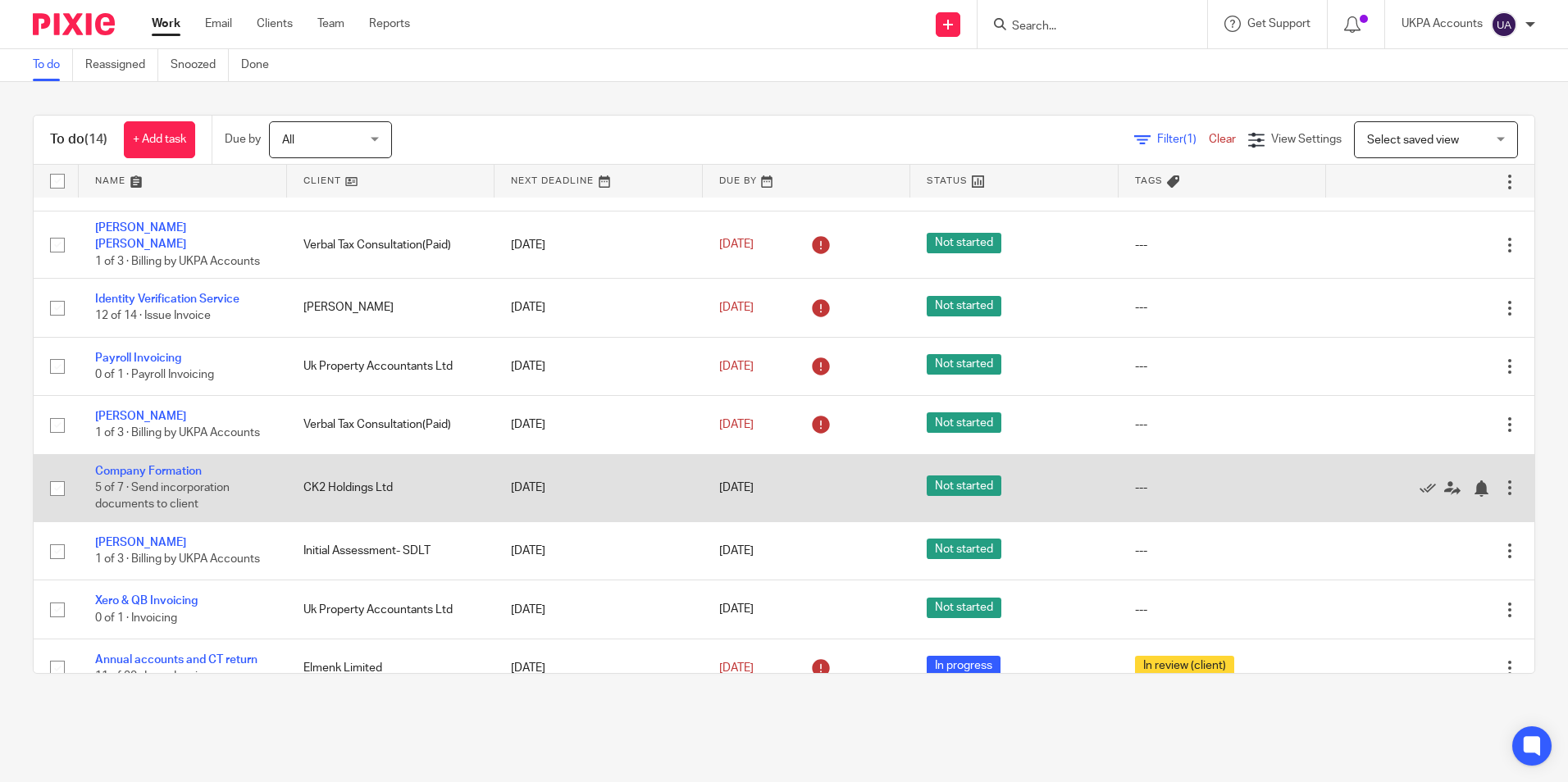
scroll to position [371, 0]
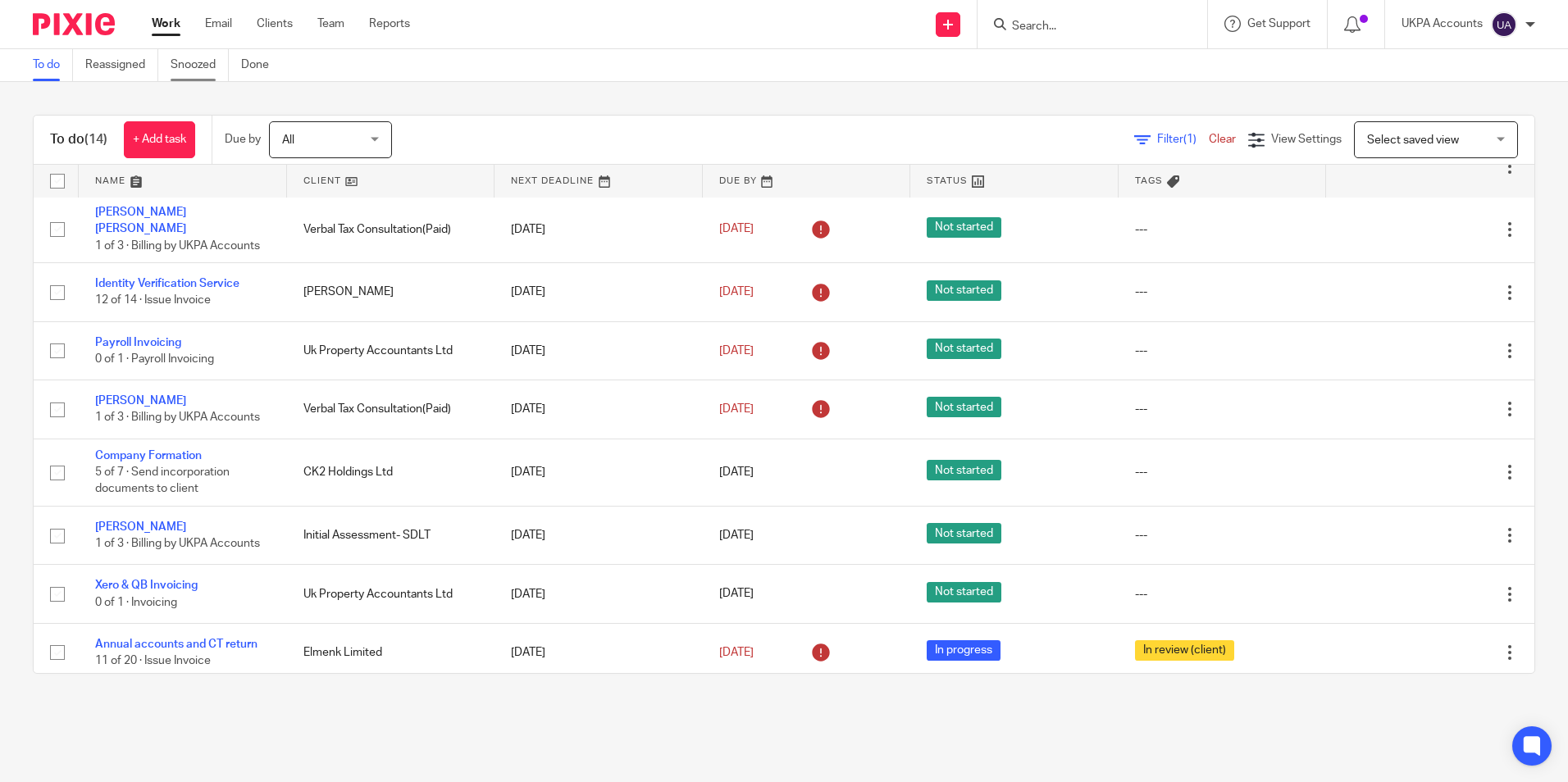
click at [208, 66] on link "Snoozed" at bounding box center [200, 65] width 59 height 32
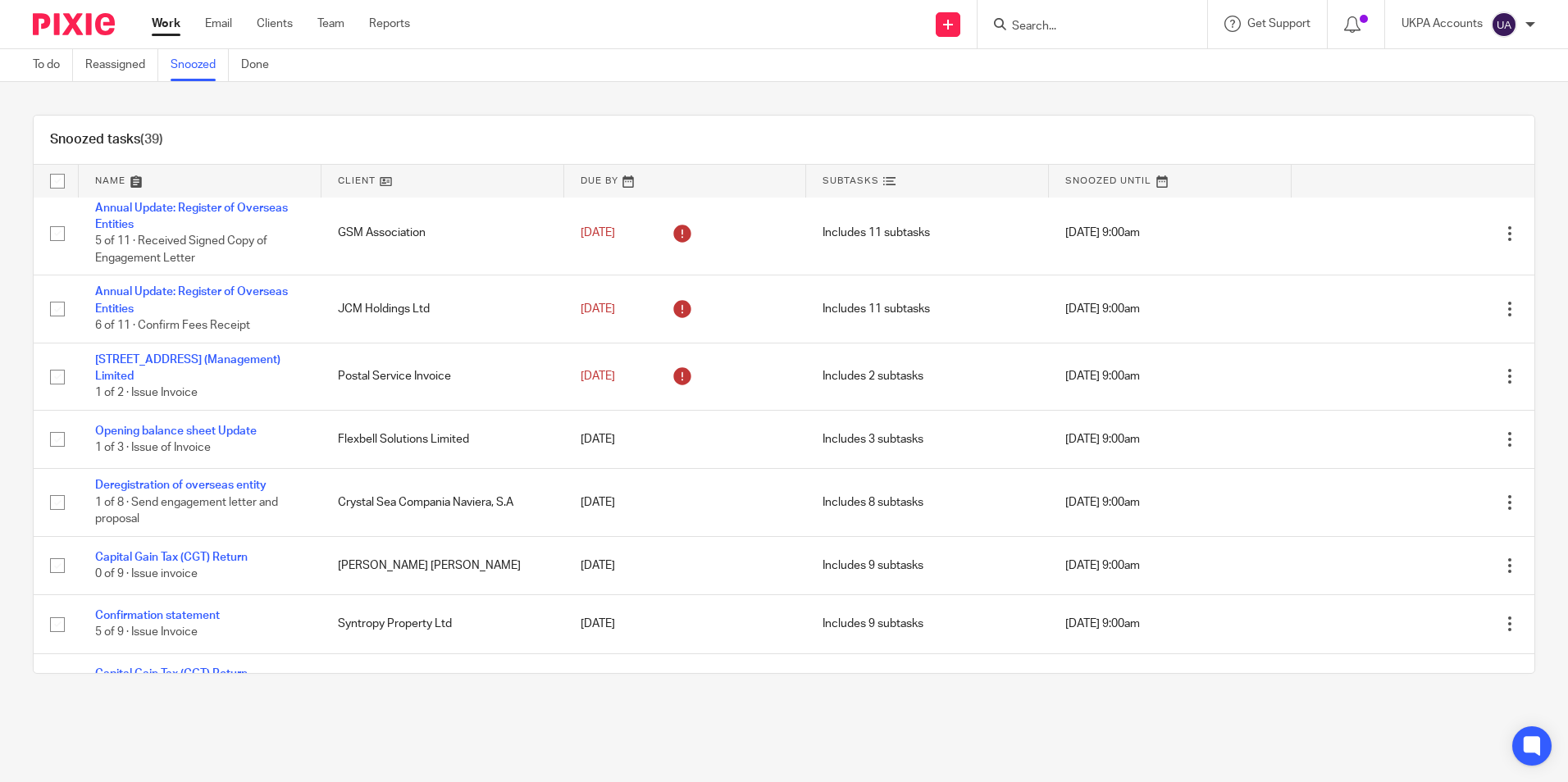
scroll to position [1082, 0]
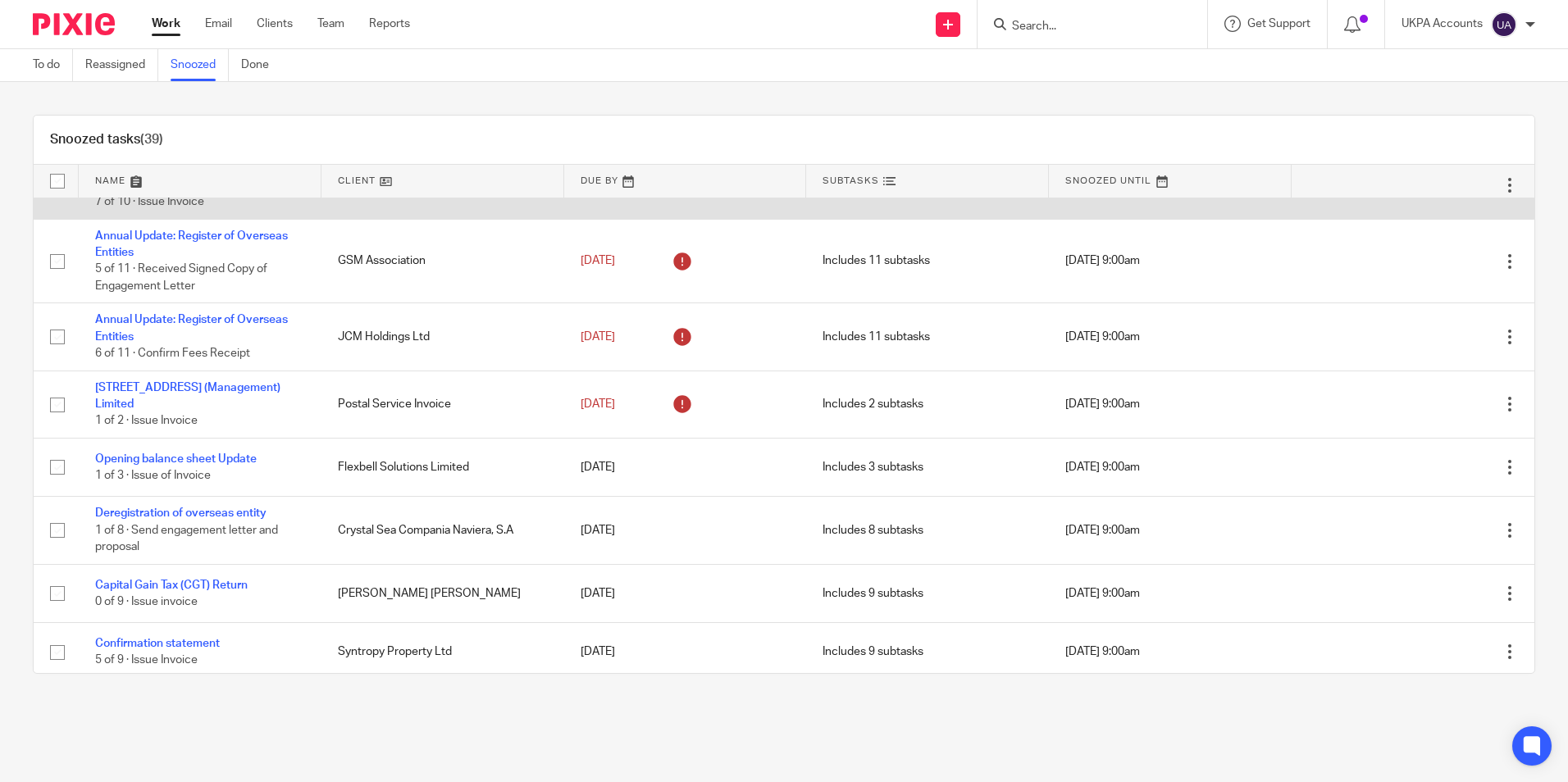
click at [238, 191] on link "Non Resident Landlord (NRL) Return (NRL1 form)" at bounding box center [188, 176] width 187 height 28
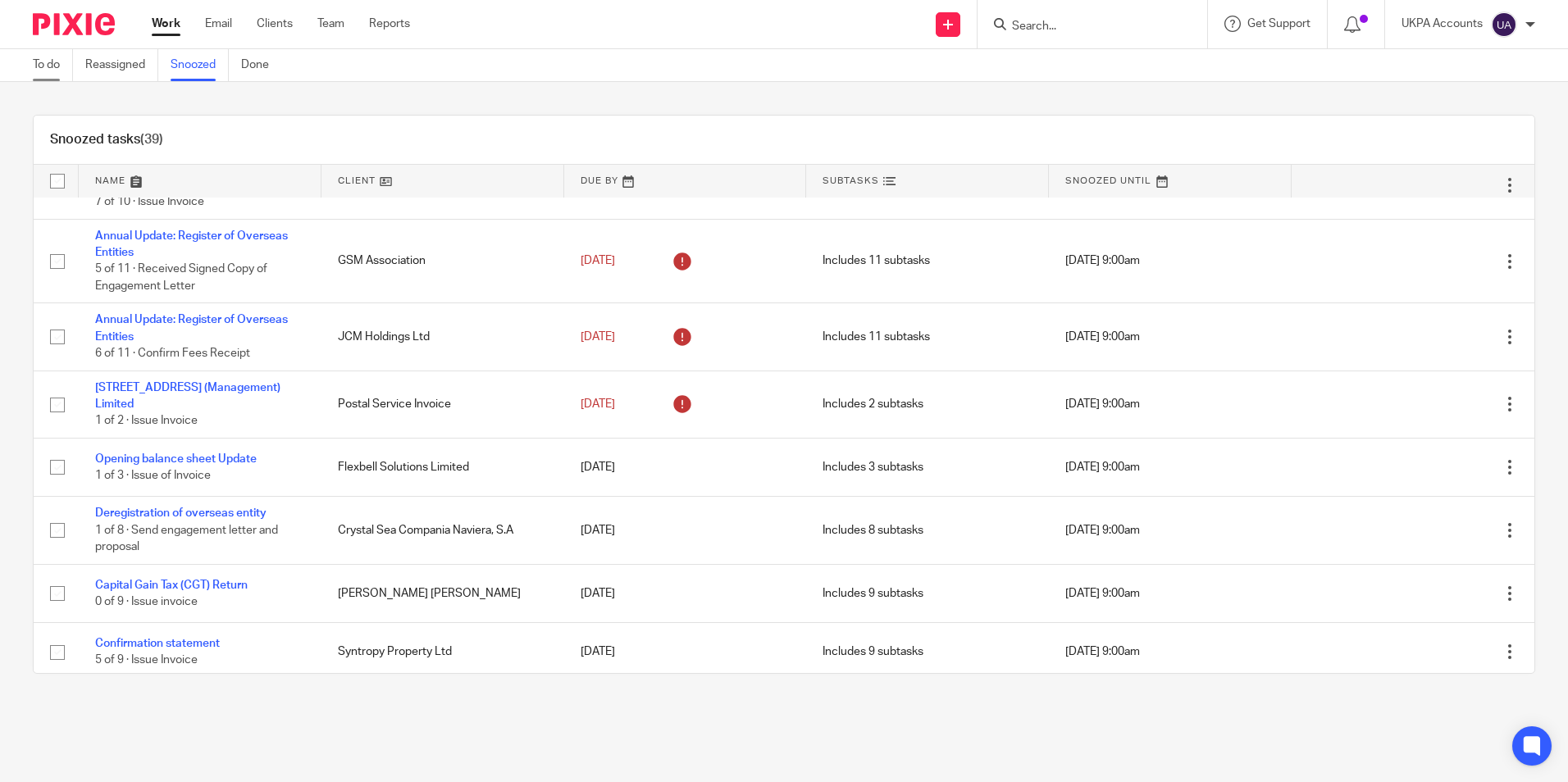
click at [52, 61] on link "To do" at bounding box center [53, 65] width 40 height 32
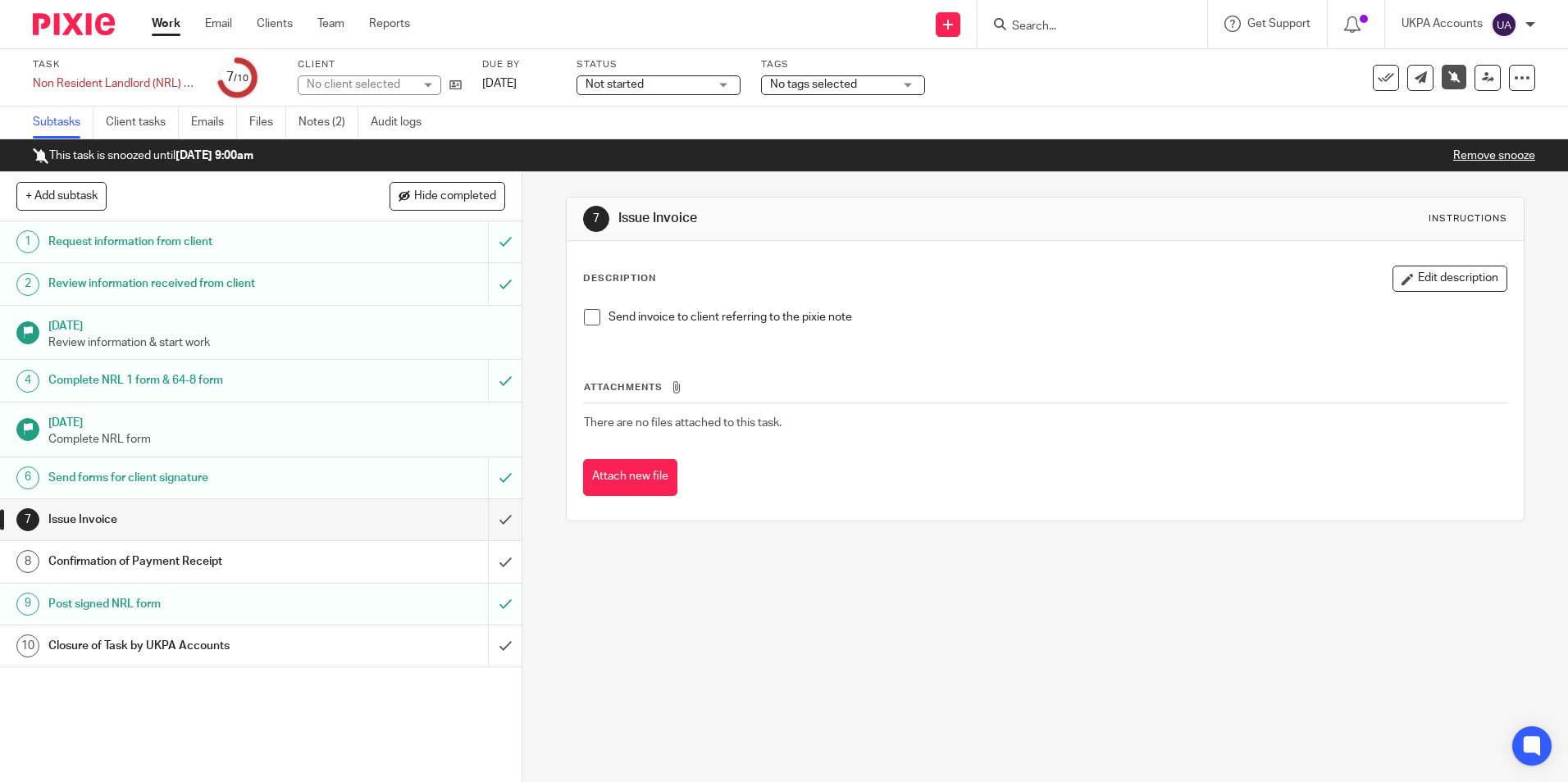
click at [326, 120] on link "Notes (2)" at bounding box center [329, 122] width 60 height 32
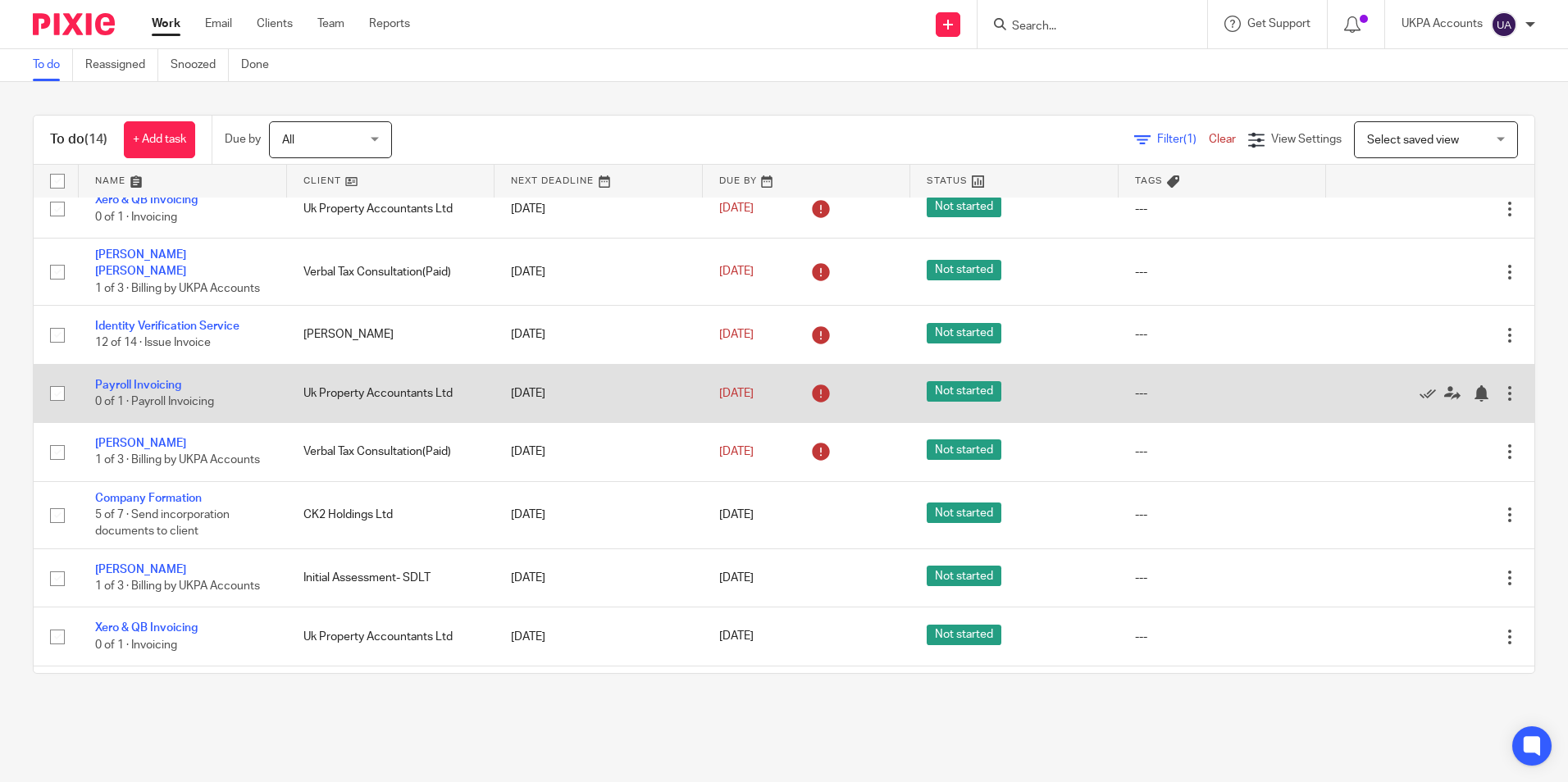
scroll to position [371, 0]
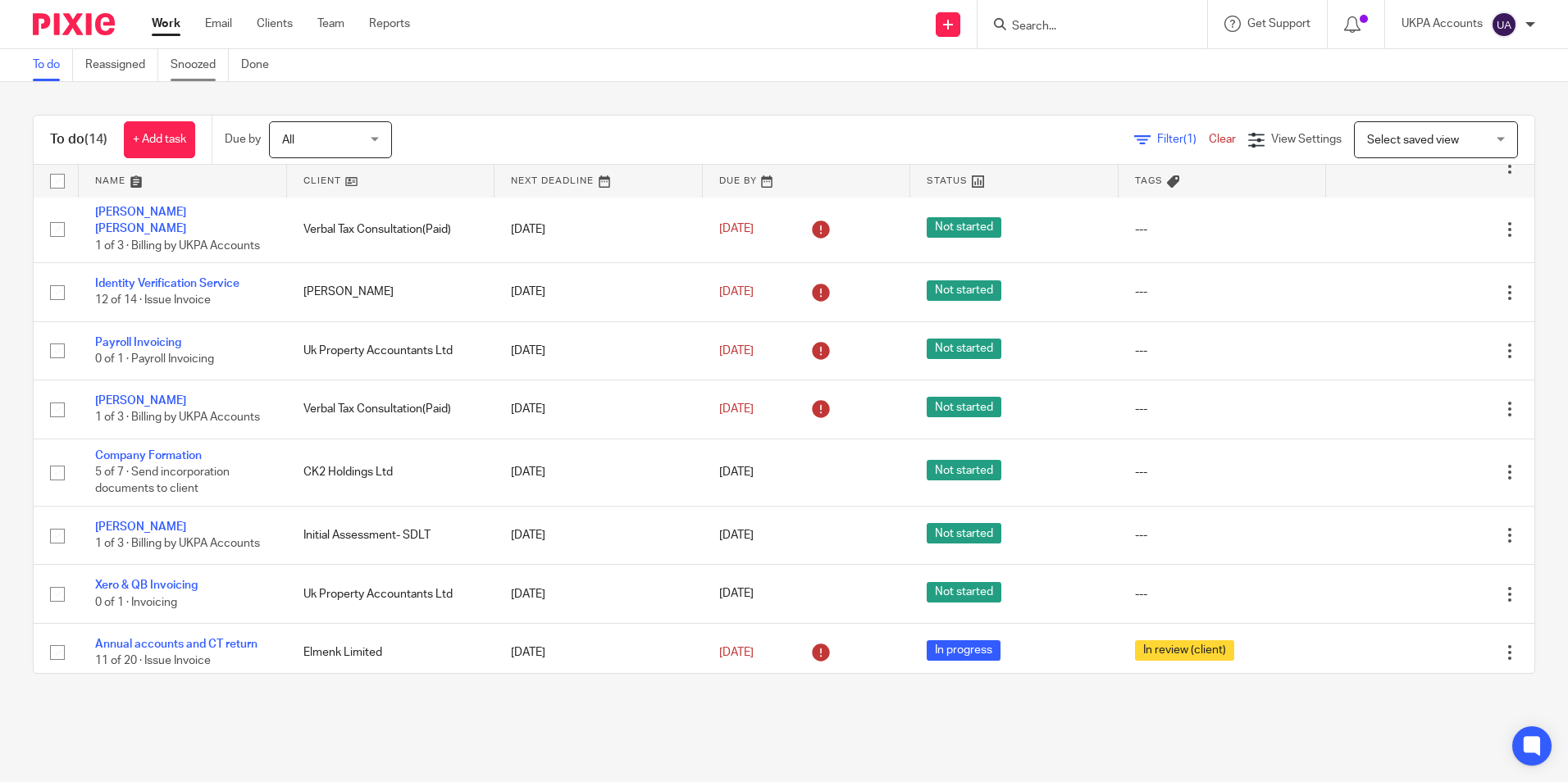
click at [204, 57] on link "Snoozed" at bounding box center [200, 65] width 59 height 32
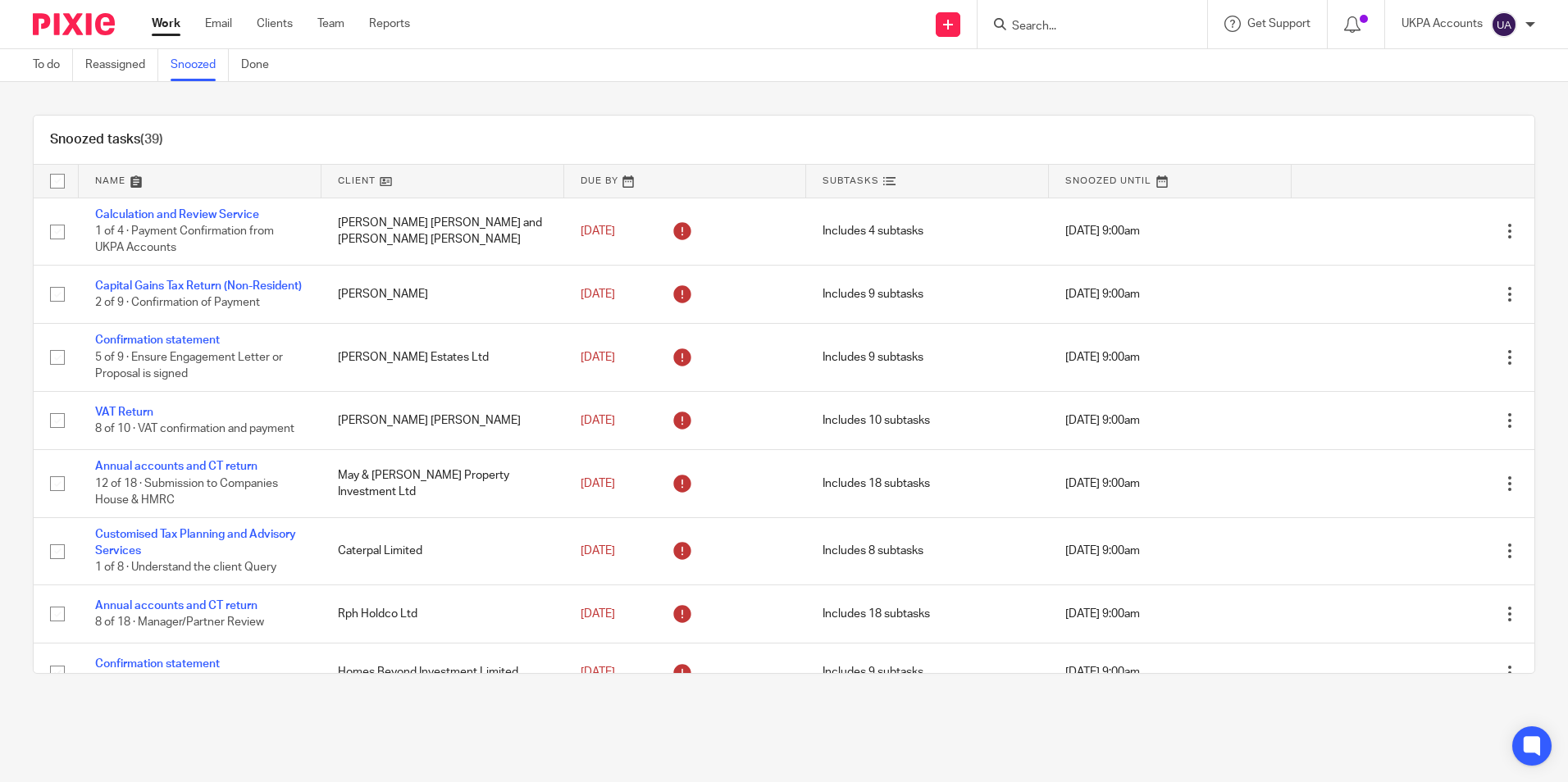
click at [381, 182] on link at bounding box center [443, 181] width 243 height 33
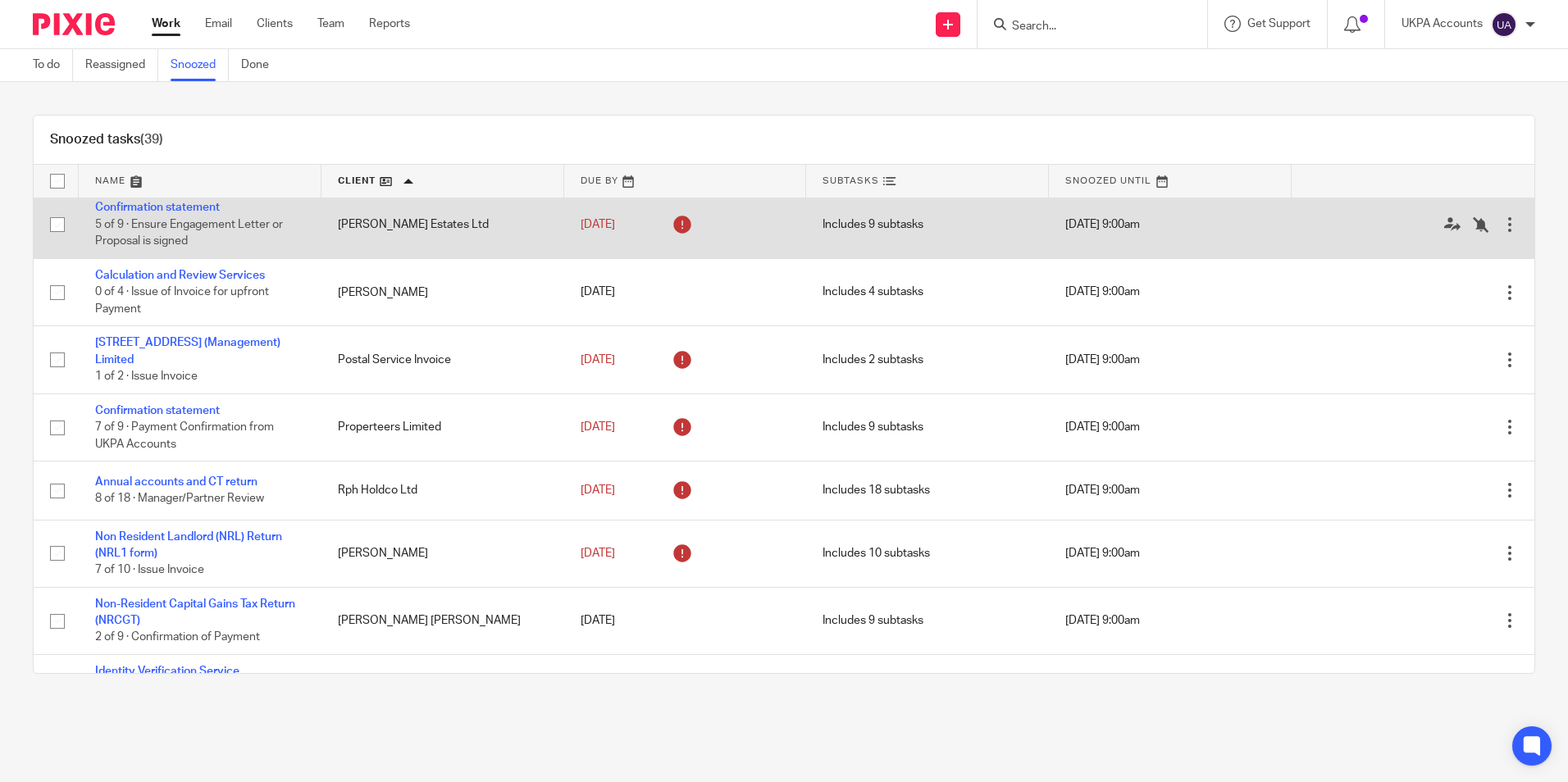
scroll to position [1639, 0]
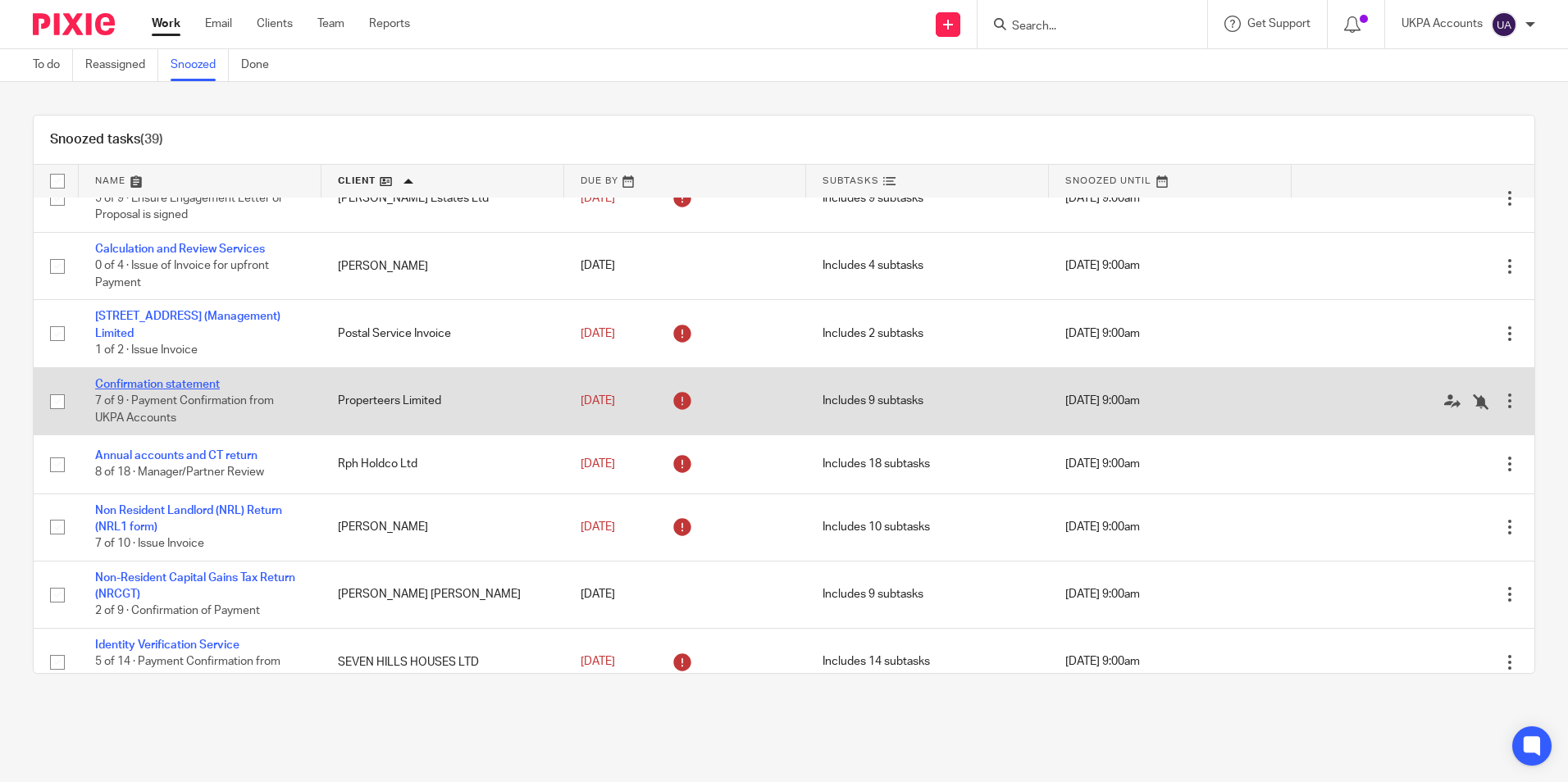
click at [210, 390] on link "Confirmation statement" at bounding box center [157, 385] width 125 height 12
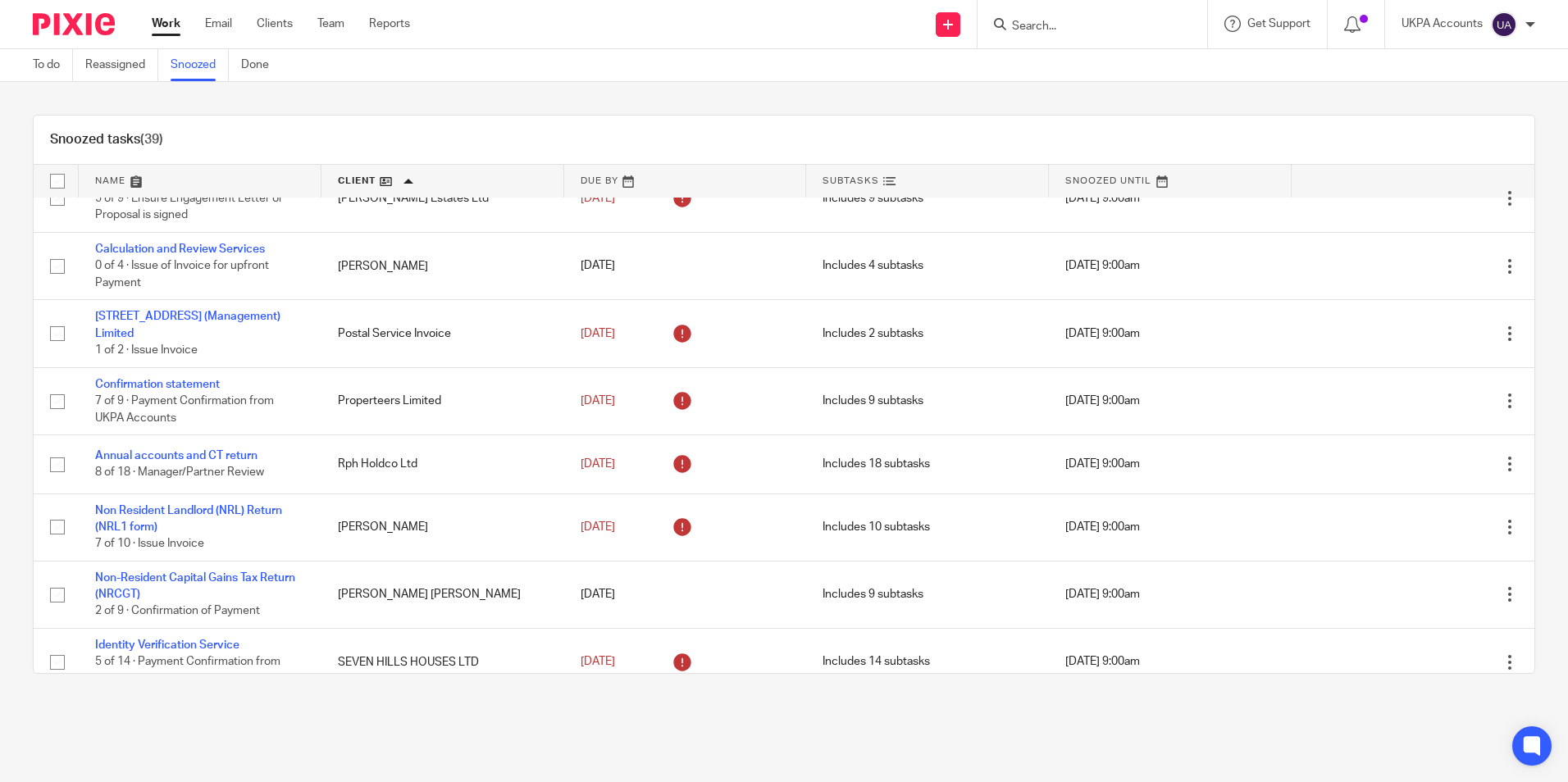
click at [192, 67] on link "Snoozed" at bounding box center [200, 65] width 59 height 32
click at [42, 67] on link "To do" at bounding box center [53, 65] width 40 height 32
click at [43, 67] on link "To do" at bounding box center [53, 65] width 40 height 32
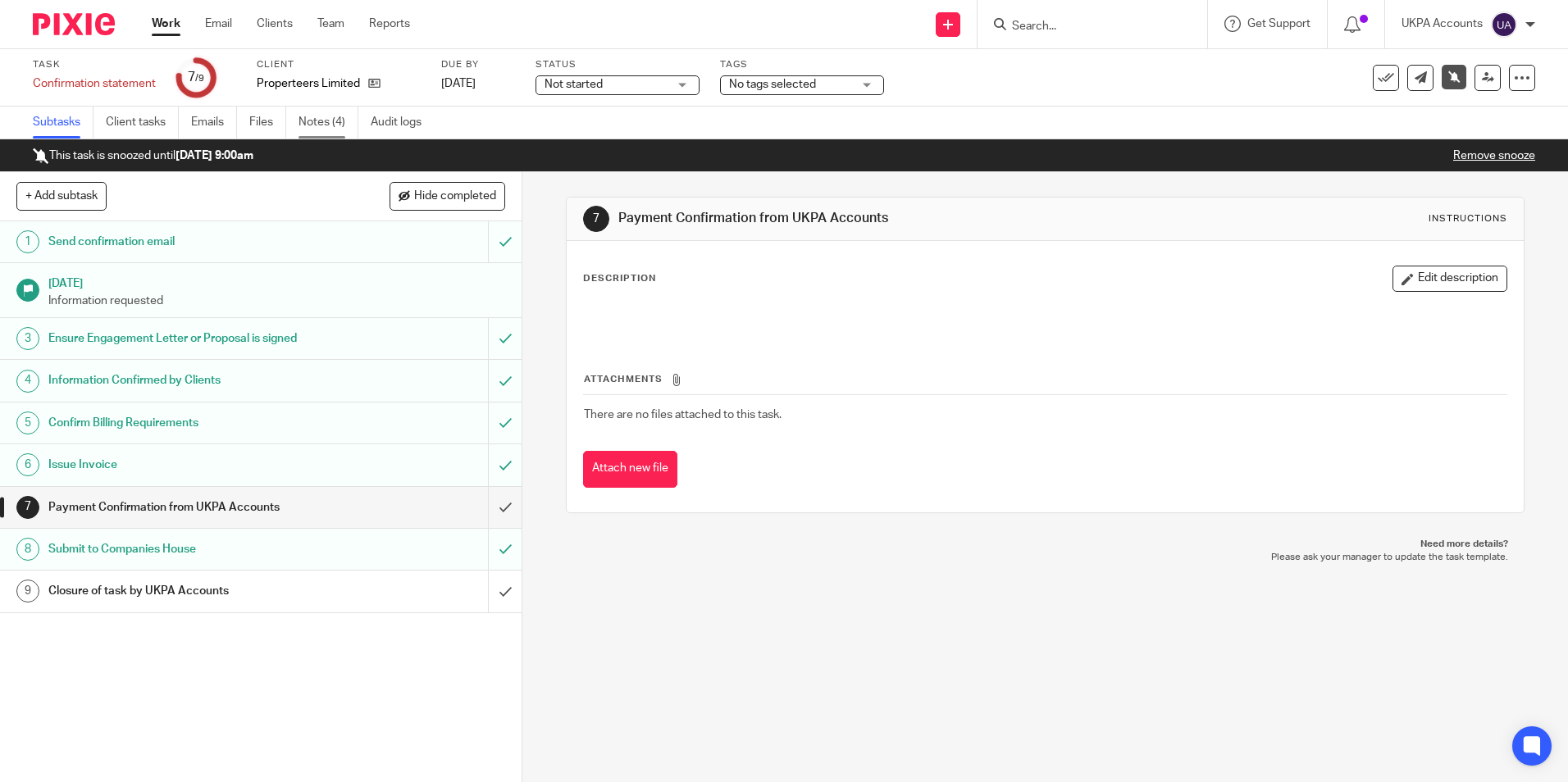
click at [331, 127] on link "Notes (4)" at bounding box center [329, 122] width 60 height 32
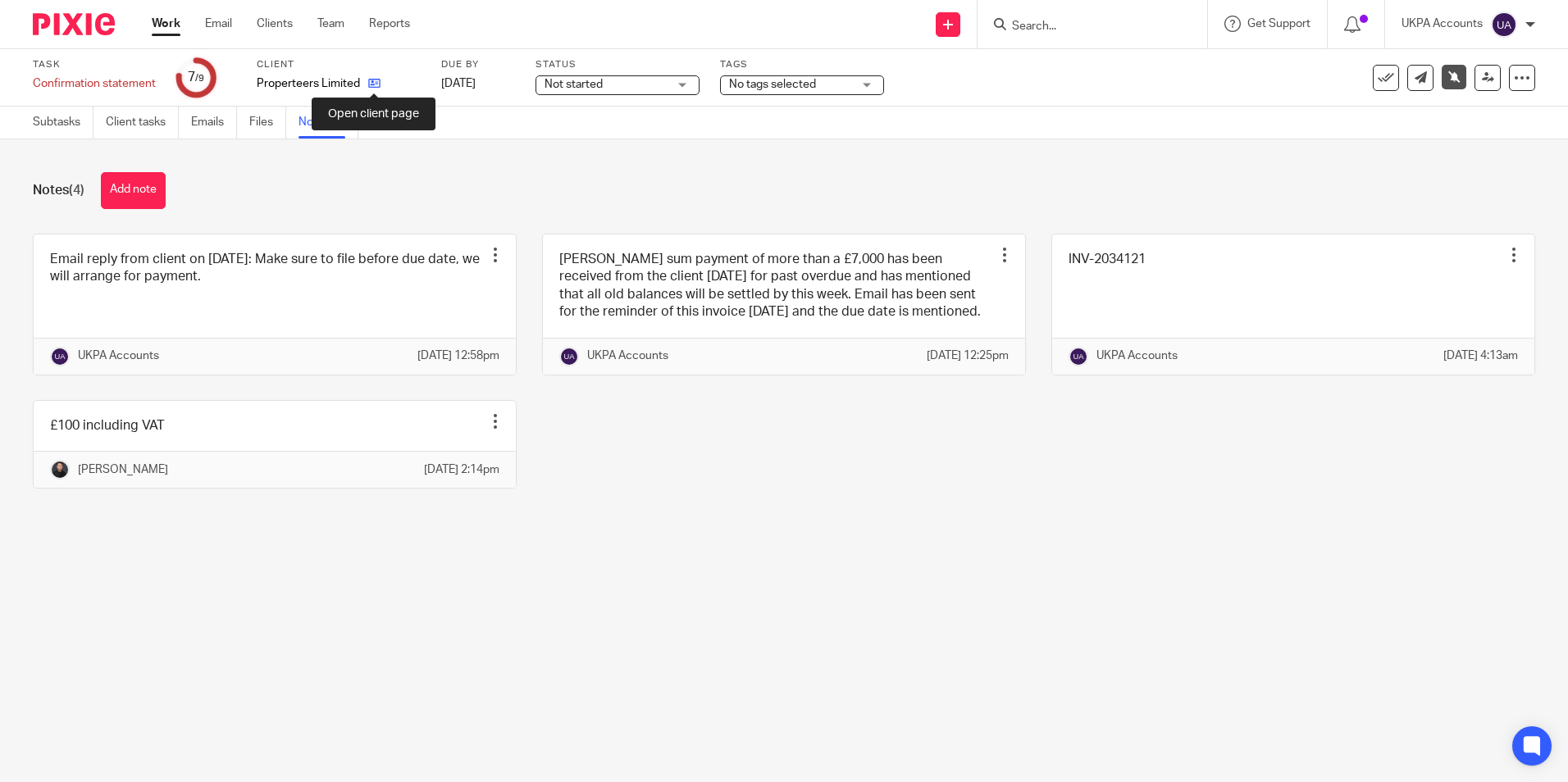
click at [377, 86] on icon at bounding box center [374, 83] width 13 height 13
click at [33, 126] on link "Subtasks" at bounding box center [63, 122] width 61 height 32
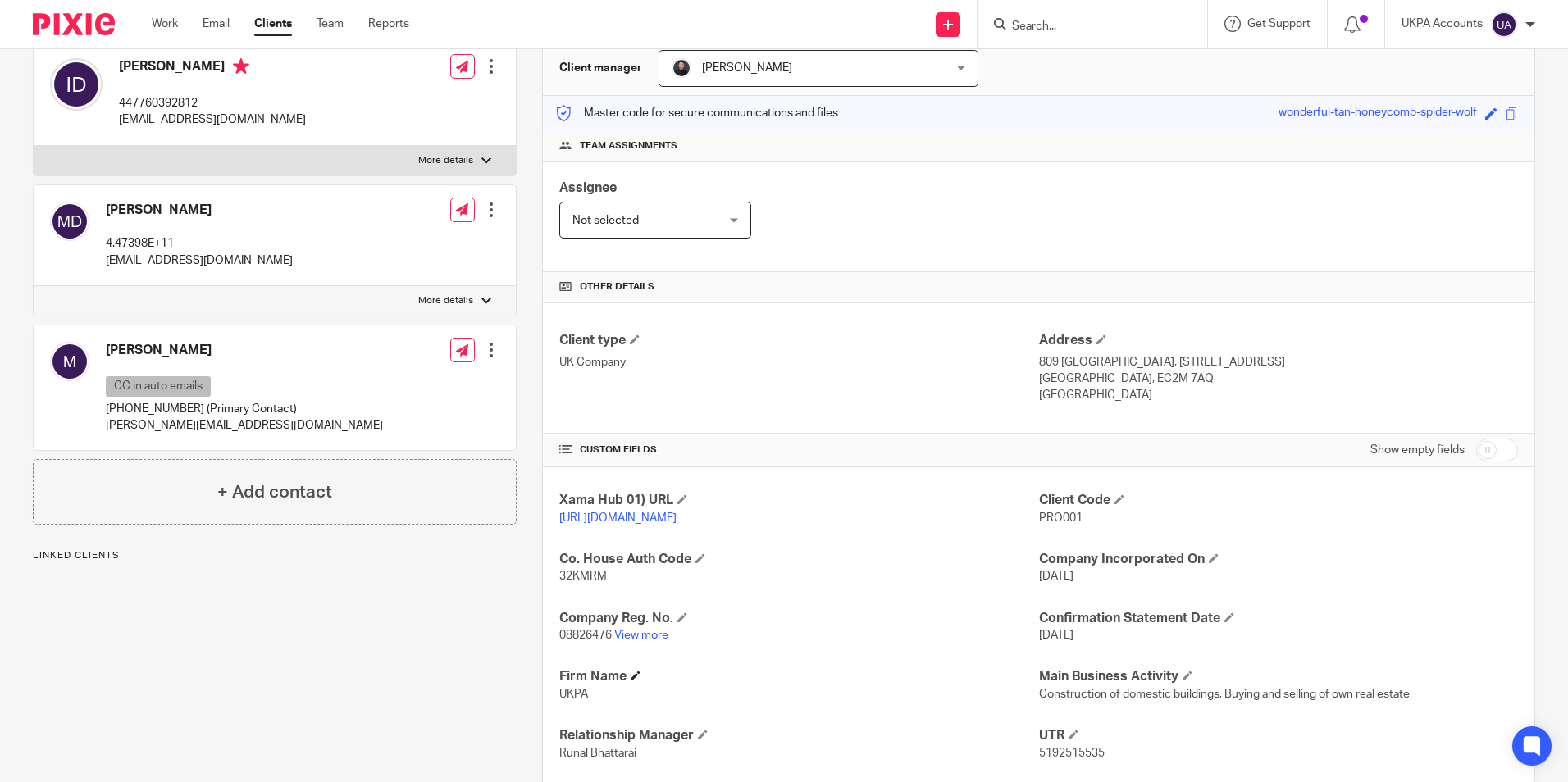
scroll to position [164, 0]
click at [653, 640] on link "View more" at bounding box center [641, 635] width 54 height 12
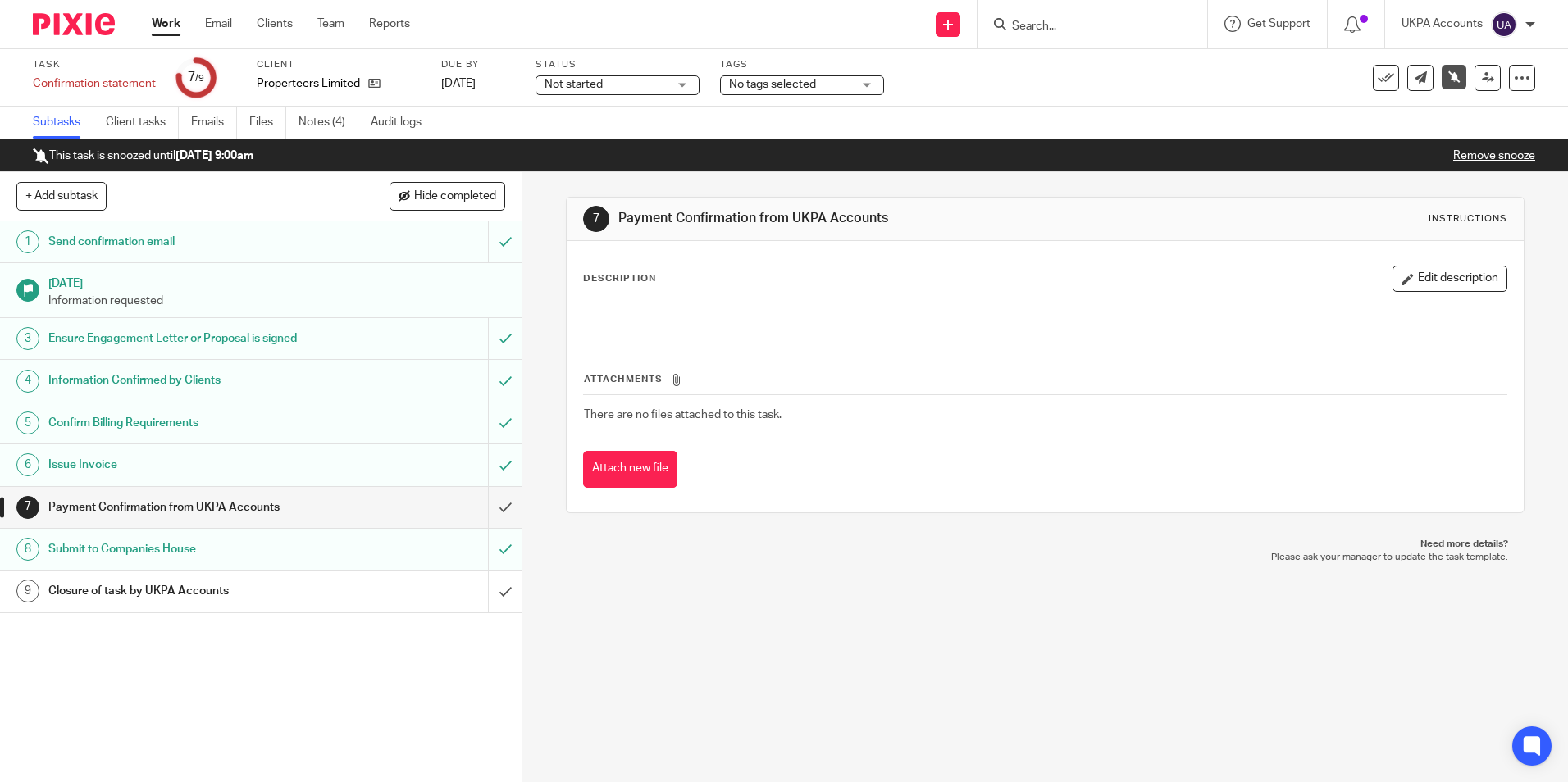
click at [1372, 87] on button at bounding box center [1385, 77] width 26 height 26
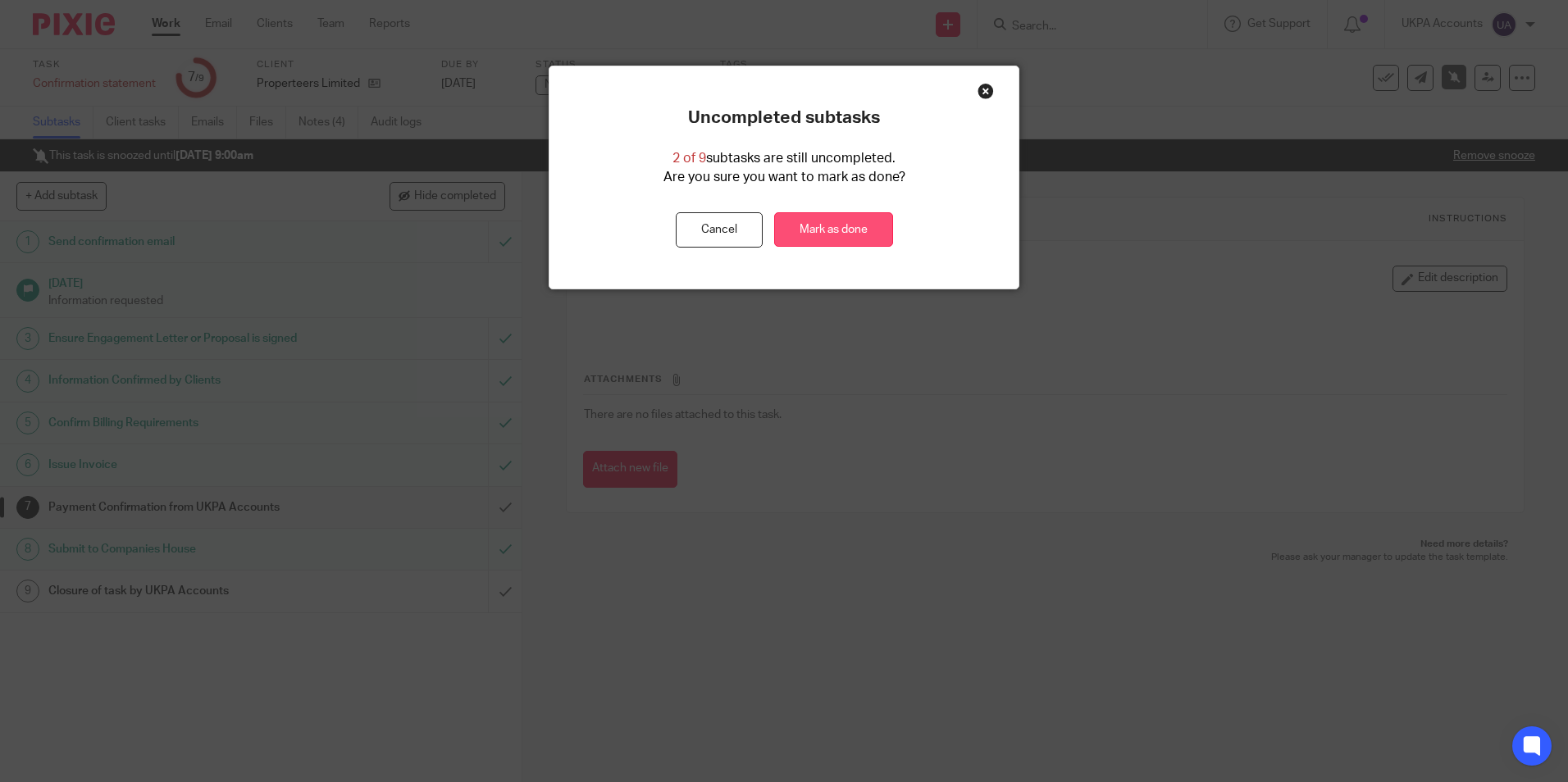
click at [822, 230] on link "Mark as done" at bounding box center [833, 230] width 119 height 35
